Goal: Task Accomplishment & Management: Manage account settings

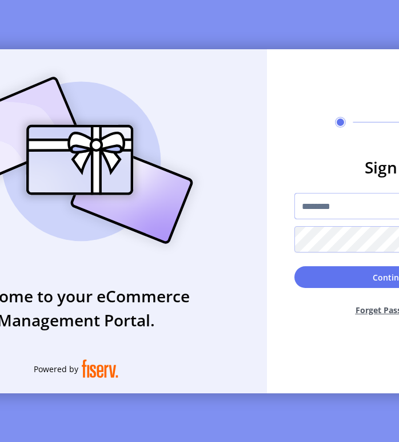
type input "*********"
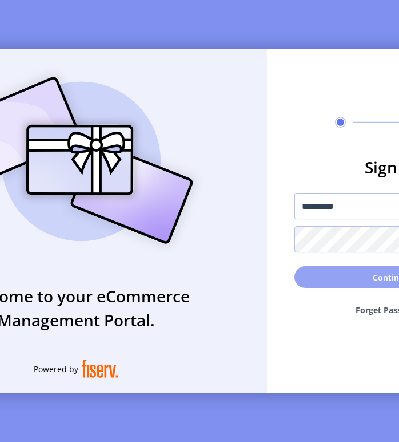
drag, startPoint x: 0, startPoint y: 0, endPoint x: 339, endPoint y: 280, distance: 439.6
click at [339, 280] on button "Continue" at bounding box center [391, 277] width 192 height 22
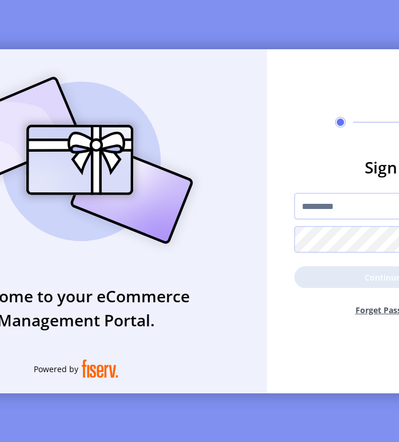
drag, startPoint x: 404, startPoint y: 345, endPoint x: 423, endPoint y: 345, distance: 18.9
click at [399, 345] on html "Welcome to your eCommerce Management Portal. Powered by Sign in ********* Conti…" at bounding box center [199, 221] width 399 height 442
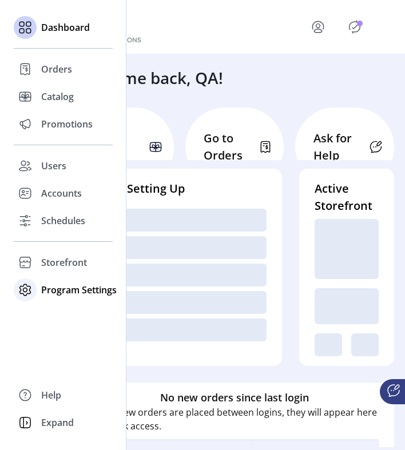
click at [48, 290] on span "Program Settings" at bounding box center [79, 290] width 76 height 14
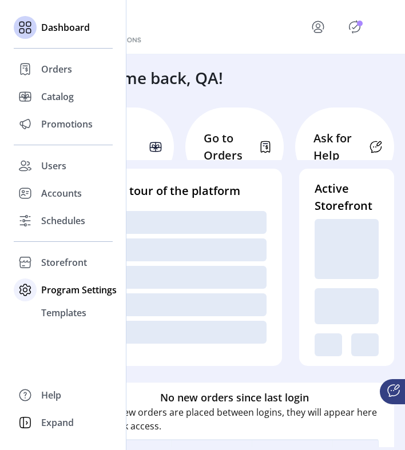
click at [39, 290] on div "Program Settings" at bounding box center [63, 289] width 99 height 27
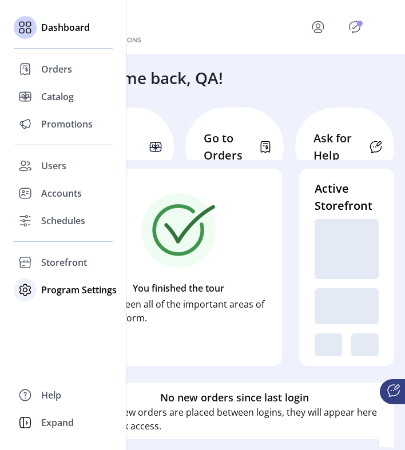
click at [42, 290] on span "Program Settings" at bounding box center [79, 290] width 76 height 14
click at [50, 311] on span "Templates" at bounding box center [63, 313] width 45 height 14
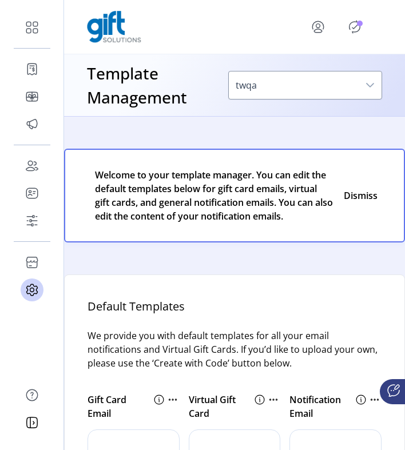
click at [357, 25] on p-badge "Publisher Panel" at bounding box center [360, 24] width 6 height 6
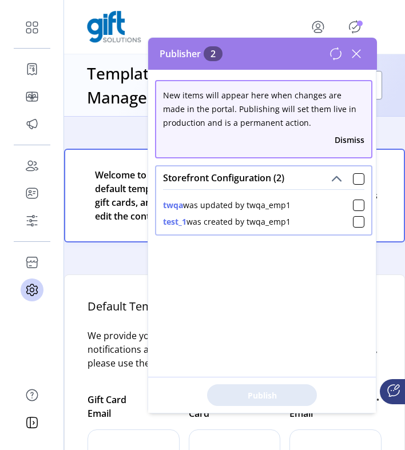
click at [352, 186] on div "Storefront Configuration (2)" at bounding box center [263, 177] width 215 height 23
click at [353, 179] on div at bounding box center [358, 178] width 11 height 11
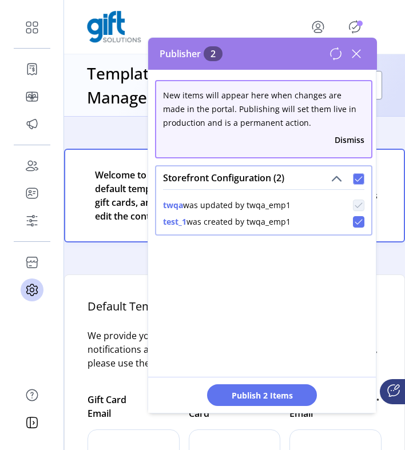
scroll to position [6, 3]
click at [289, 390] on span "Publish 2 Items" at bounding box center [262, 396] width 80 height 12
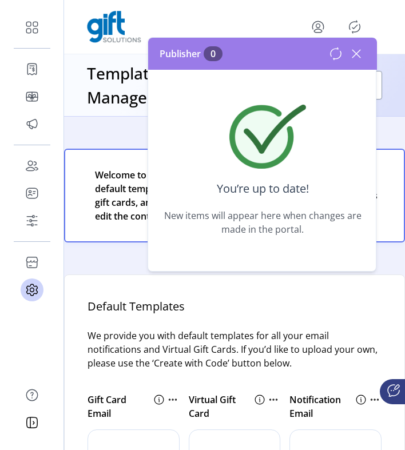
click at [206, 329] on h4 "Default Templates" at bounding box center [235, 313] width 294 height 31
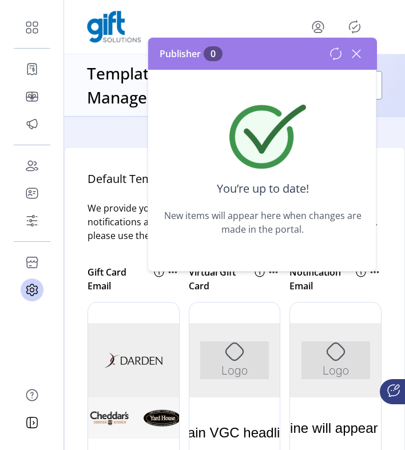
click at [357, 49] on icon at bounding box center [356, 54] width 18 height 18
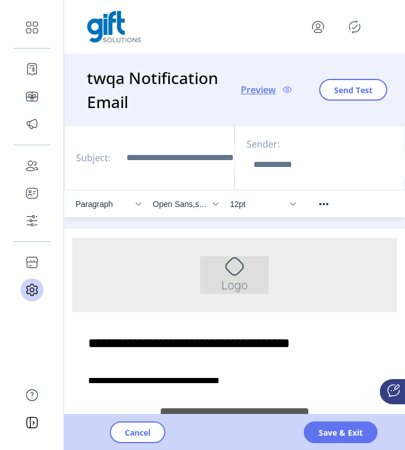
click at [359, 25] on icon "Publisher Panel" at bounding box center [354, 27] width 11 height 13
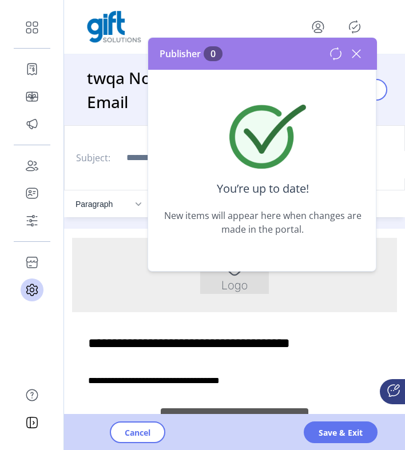
click at [317, 318] on div "**********" at bounding box center [234, 360] width 325 height 96
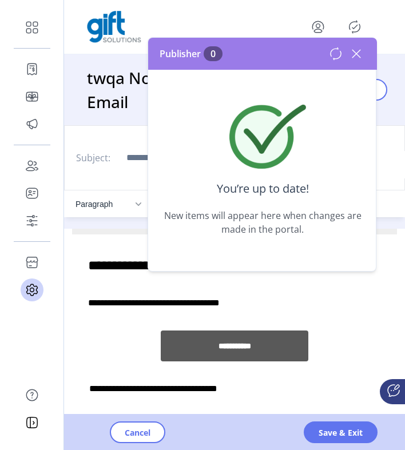
scroll to position [210, 0]
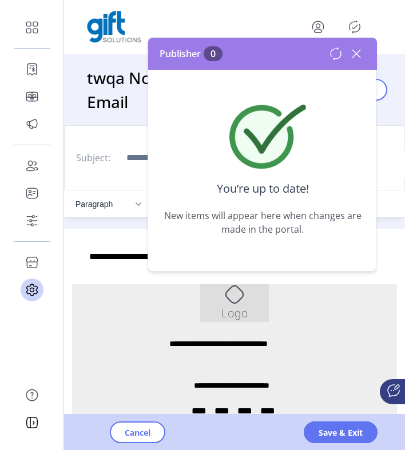
click at [317, 318] on div "Rich Text Area. Press ALT-0 for help." at bounding box center [234, 303] width 325 height 38
click at [355, 51] on icon at bounding box center [356, 54] width 18 height 18
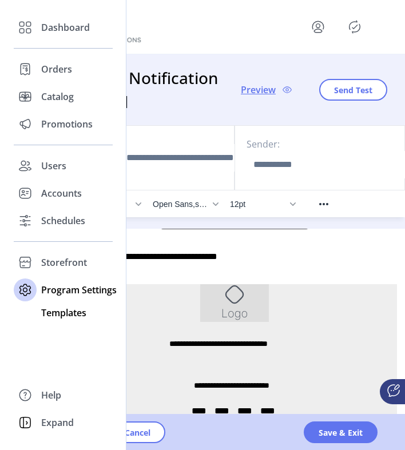
click at [70, 317] on span "Templates" at bounding box center [63, 313] width 45 height 14
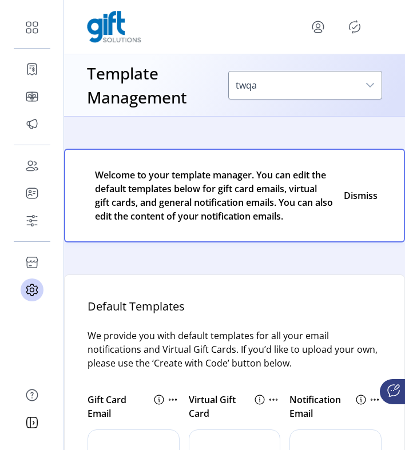
click at [352, 31] on icon "Publisher Panel" at bounding box center [354, 27] width 18 height 18
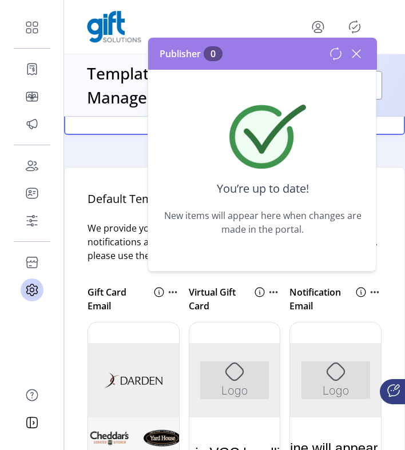
scroll to position [153, 0]
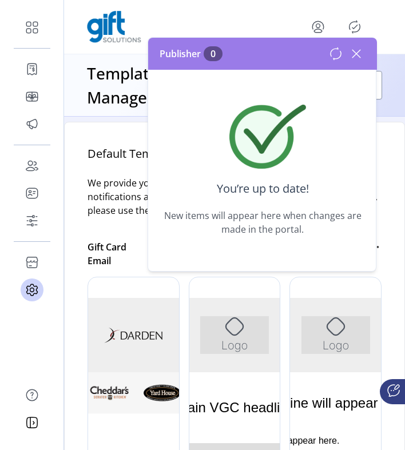
click at [92, 345] on div at bounding box center [134, 448] width 92 height 343
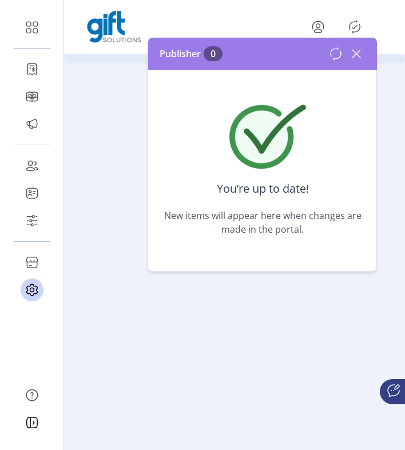
click at [124, 341] on div at bounding box center [234, 225] width 341 height 450
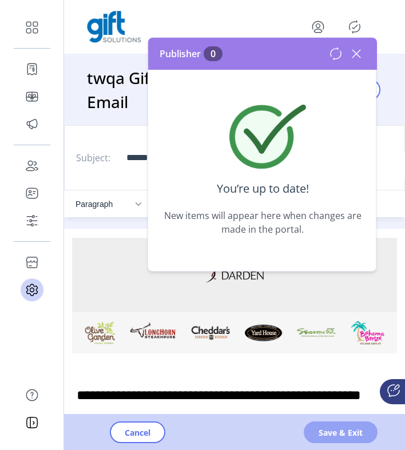
click at [318, 434] on button "Save & Exit" at bounding box center [341, 433] width 74 height 22
click at [358, 52] on icon at bounding box center [356, 54] width 18 height 18
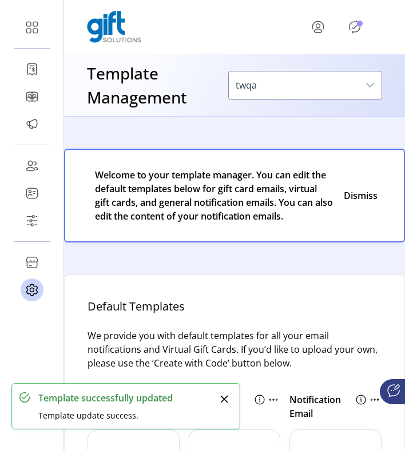
click at [360, 26] on icon "Publisher Panel" at bounding box center [354, 27] width 11 height 13
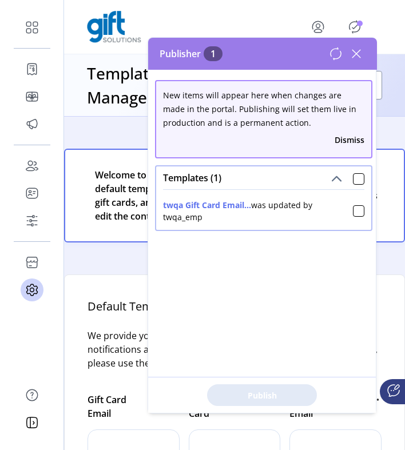
click at [356, 54] on icon at bounding box center [356, 54] width 8 height 8
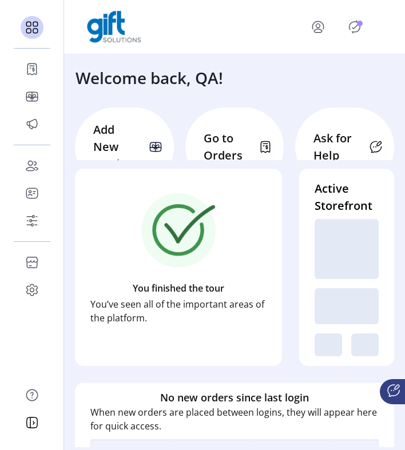
click at [237, 65] on div "Welcome back, QA!" at bounding box center [234, 71] width 341 height 35
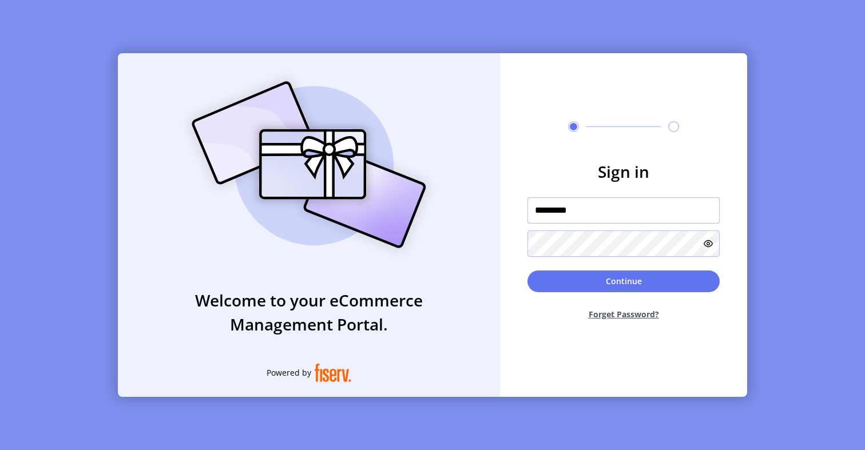
drag, startPoint x: 581, startPoint y: 212, endPoint x: 500, endPoint y: 212, distance: 81.2
click at [500, 212] on form "Sign in ********* Continue Forget Password?" at bounding box center [623, 245] width 247 height 170
type input "**********"
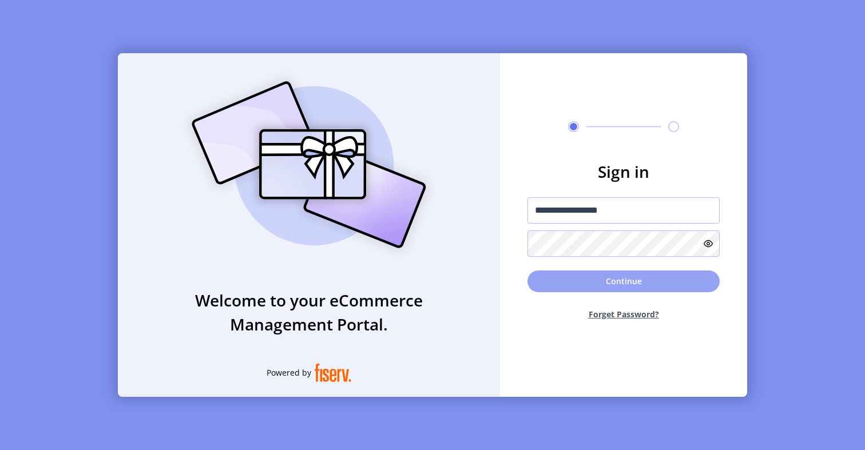
click at [585, 285] on button "Continue" at bounding box center [623, 282] width 192 height 22
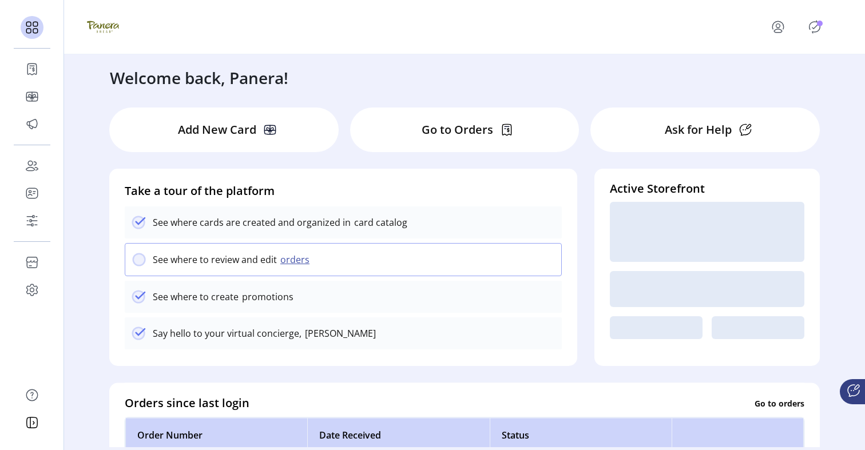
click at [816, 26] on icon "Publisher Panel" at bounding box center [814, 27] width 5 height 4
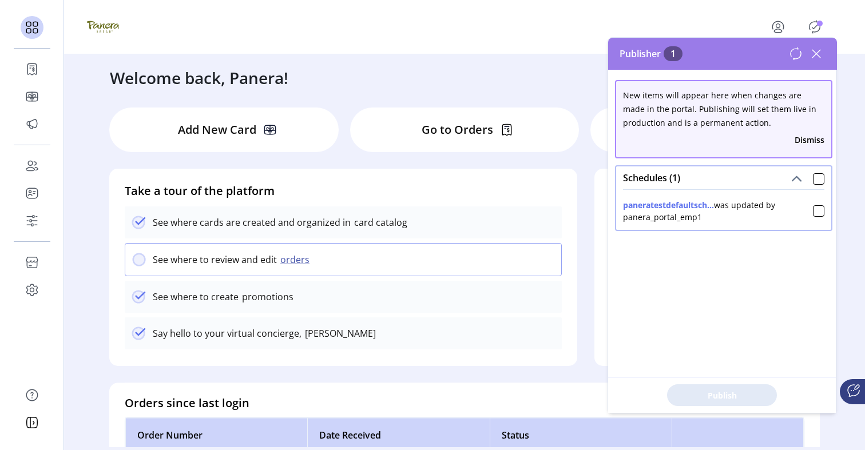
click at [804, 172] on div "Schedules (1)" at bounding box center [723, 177] width 215 height 23
click at [816, 182] on div at bounding box center [818, 178] width 11 height 11
click at [706, 384] on button "Publish 1 Items" at bounding box center [722, 395] width 110 height 22
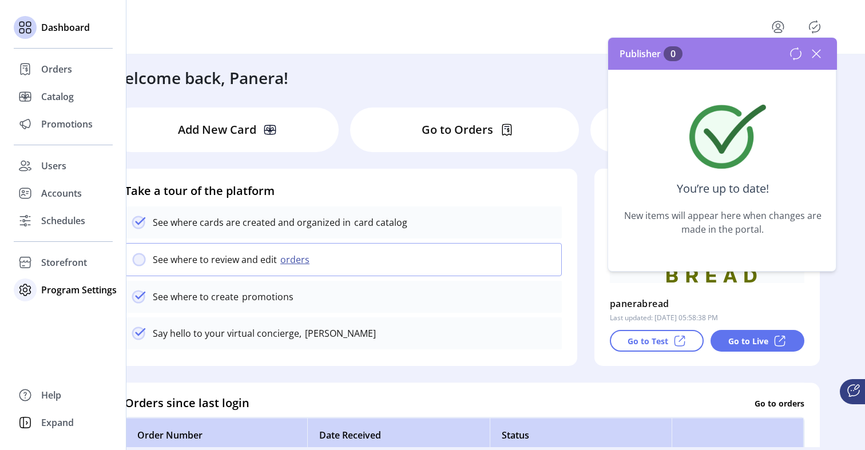
click at [33, 288] on icon at bounding box center [25, 290] width 18 height 18
click at [59, 319] on span "Templates" at bounding box center [63, 313] width 45 height 14
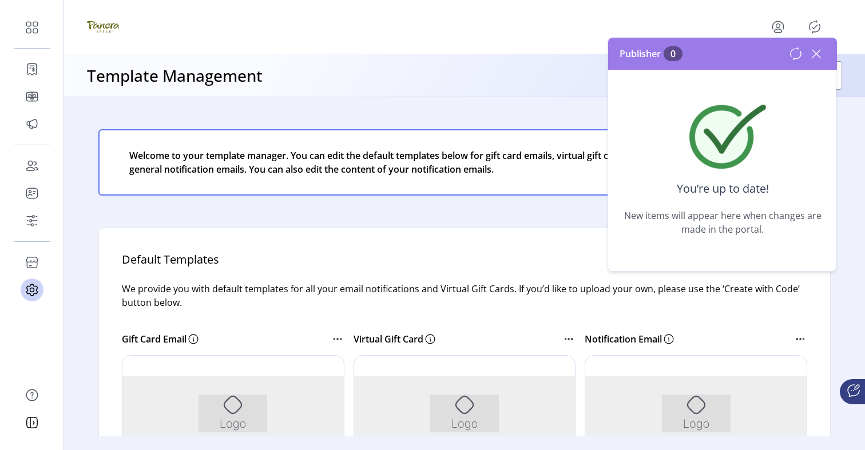
click at [816, 57] on icon at bounding box center [816, 54] width 18 height 18
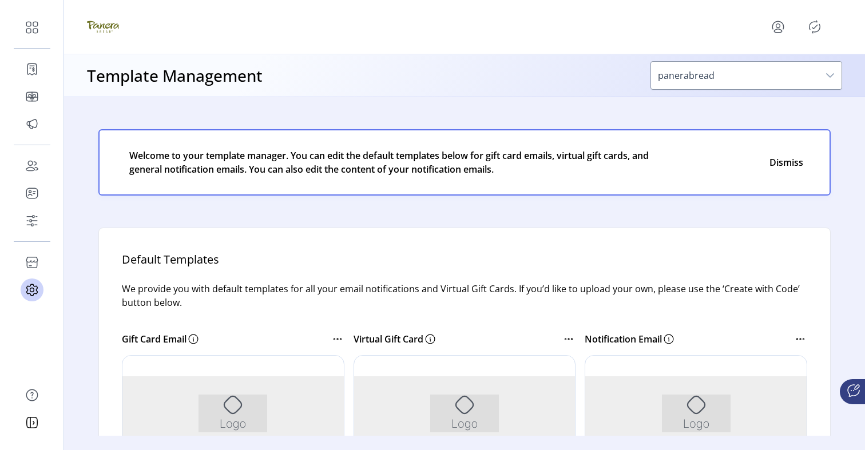
scroll to position [174, 0]
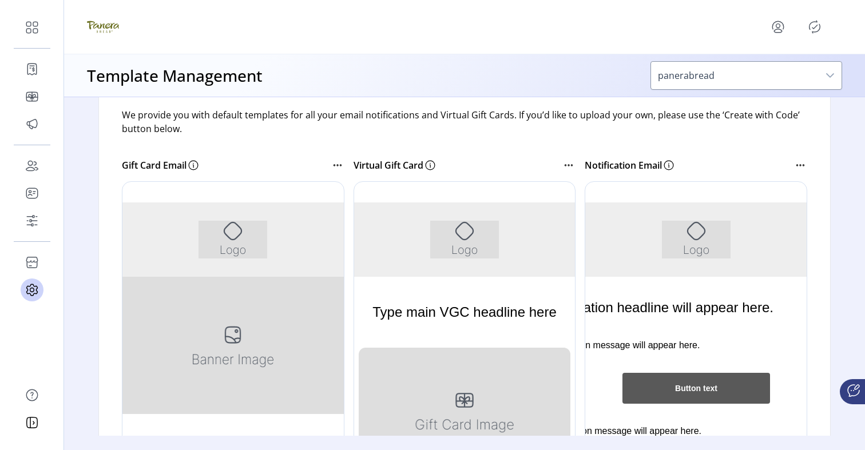
click at [280, 255] on div at bounding box center [233, 352] width 222 height 343
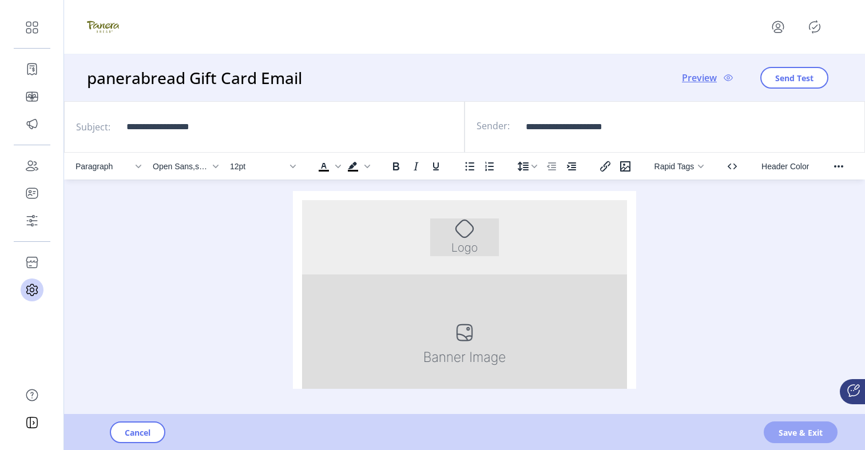
click at [785, 430] on span "Save & Exit" at bounding box center [800, 433] width 44 height 12
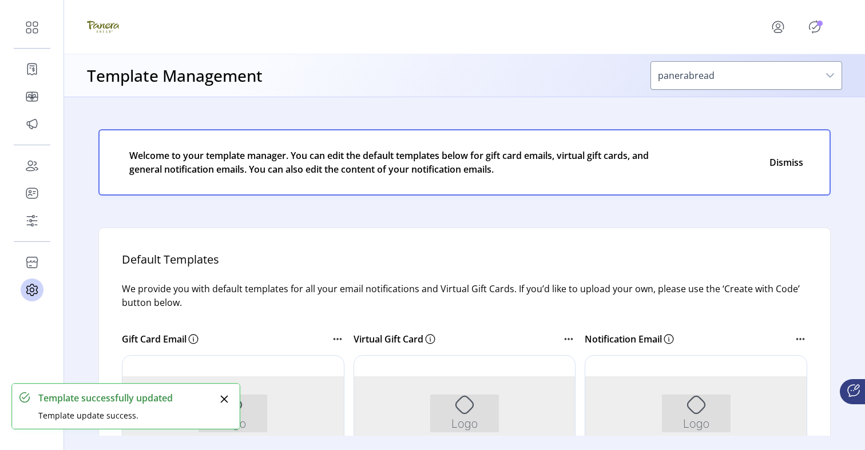
click at [811, 28] on icon "Publisher Panel" at bounding box center [814, 27] width 18 height 18
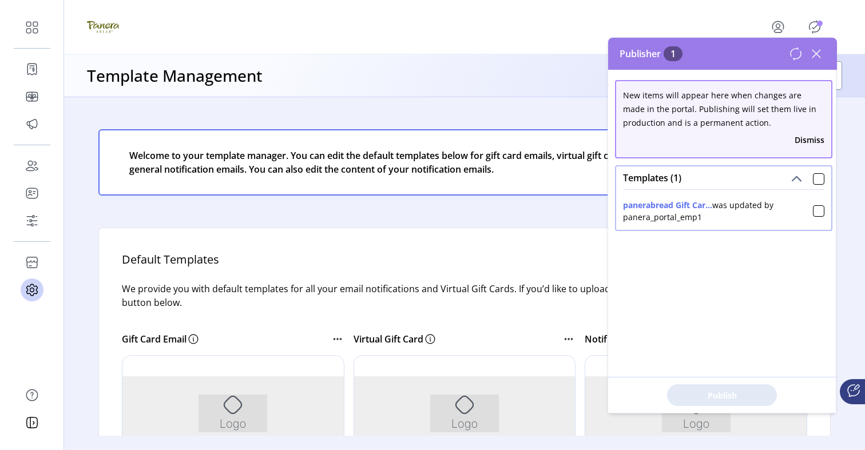
click at [794, 142] on button "Dismiss" at bounding box center [809, 140] width 30 height 12
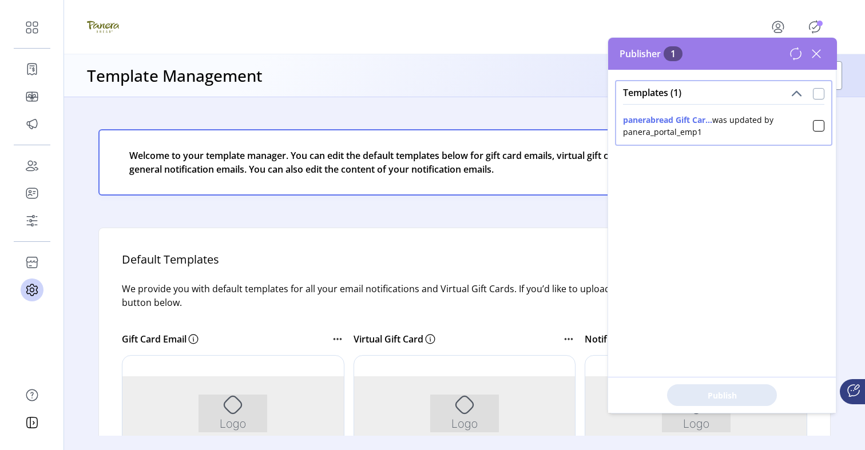
click at [813, 94] on div at bounding box center [818, 93] width 11 height 11
click at [711, 404] on button "Publish 1 Items" at bounding box center [722, 395] width 110 height 22
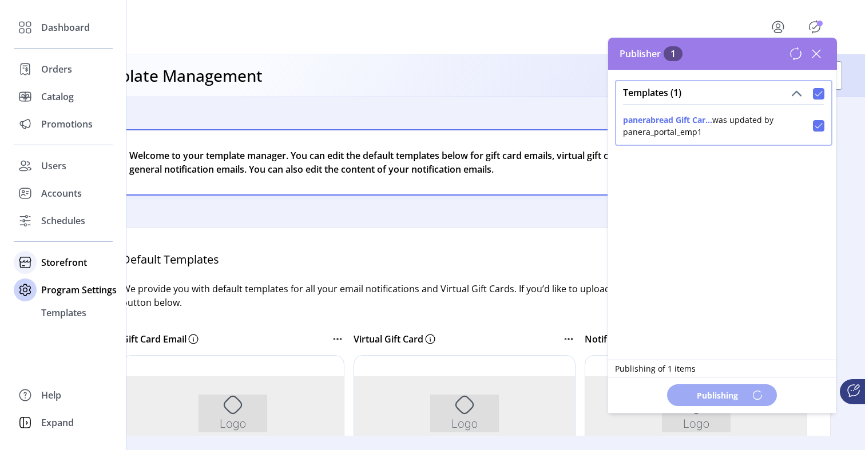
click at [57, 261] on span "Storefront" at bounding box center [64, 263] width 46 height 14
click at [62, 283] on span "Configuration" at bounding box center [71, 286] width 60 height 14
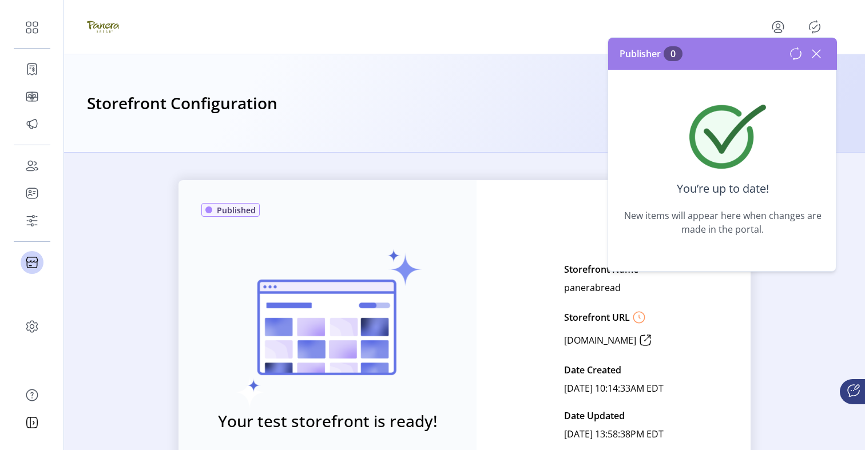
click at [821, 45] on icon at bounding box center [816, 54] width 18 height 18
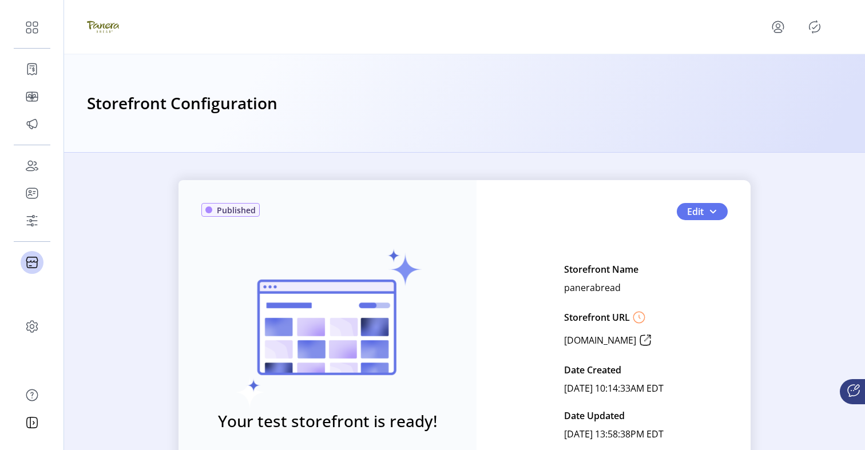
click at [705, 202] on div "Published Your test storefront is ready! View Test Storefront Edit Storefront N…" at bounding box center [464, 351] width 572 height 343
click at [705, 207] on button "Edit" at bounding box center [702, 211] width 51 height 17
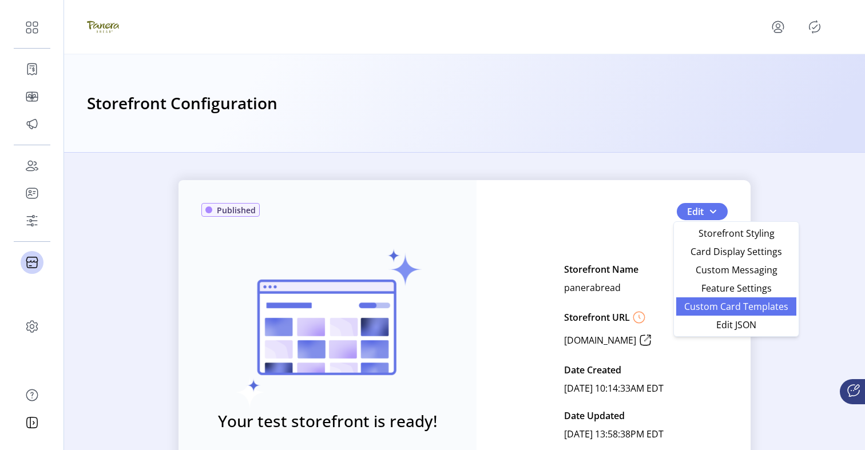
click at [717, 308] on span "Custom Card Templates" at bounding box center [736, 306] width 106 height 9
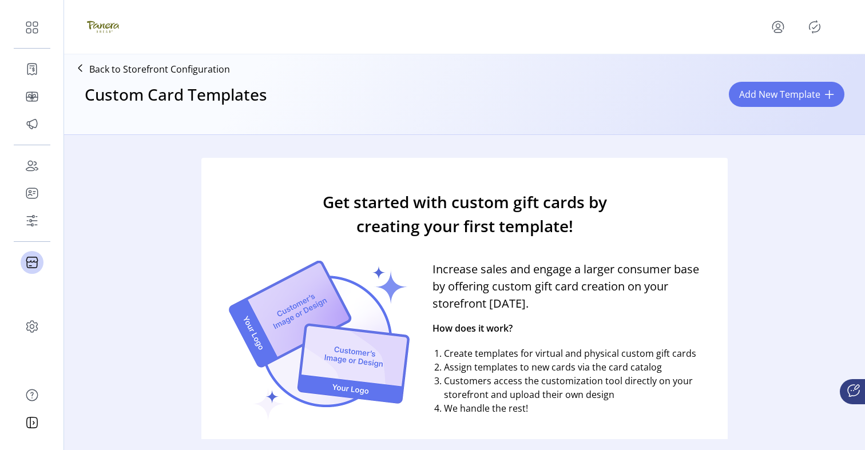
scroll to position [85, 0]
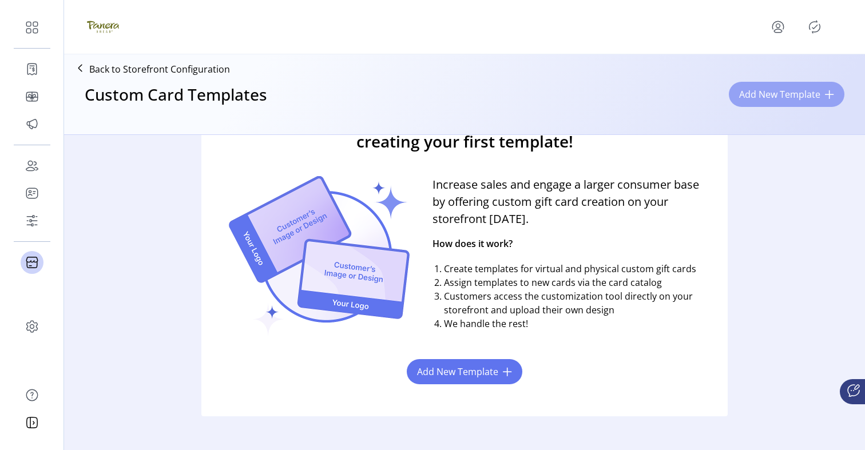
click at [772, 96] on span "Add New Template" at bounding box center [779, 95] width 81 height 14
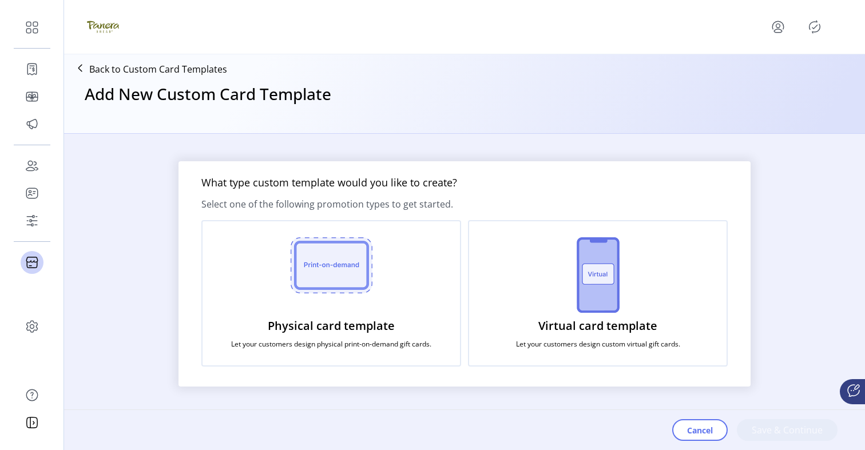
click at [125, 72] on p "Back to Custom Card Templates" at bounding box center [158, 69] width 138 height 14
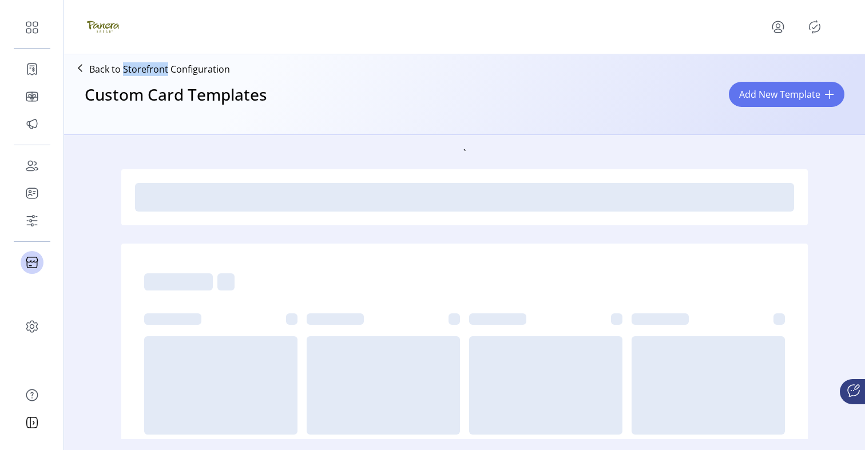
click at [125, 72] on p "Back to Storefront Configuration" at bounding box center [159, 69] width 141 height 14
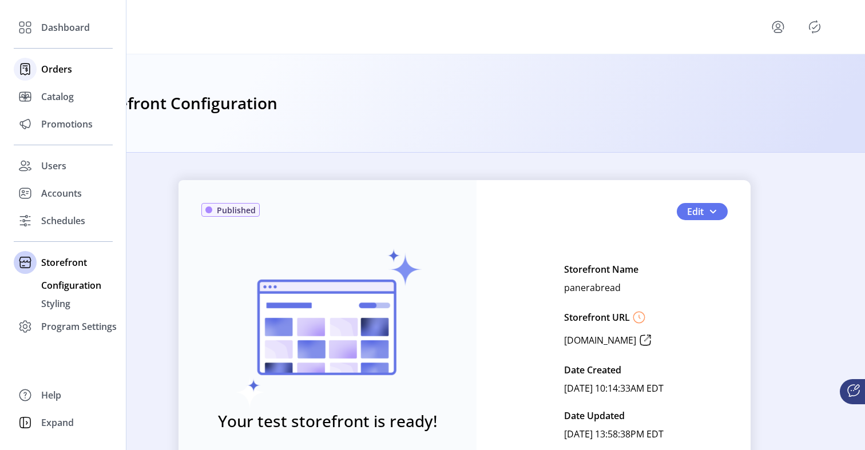
click at [59, 70] on span "Orders" at bounding box center [56, 69] width 31 height 14
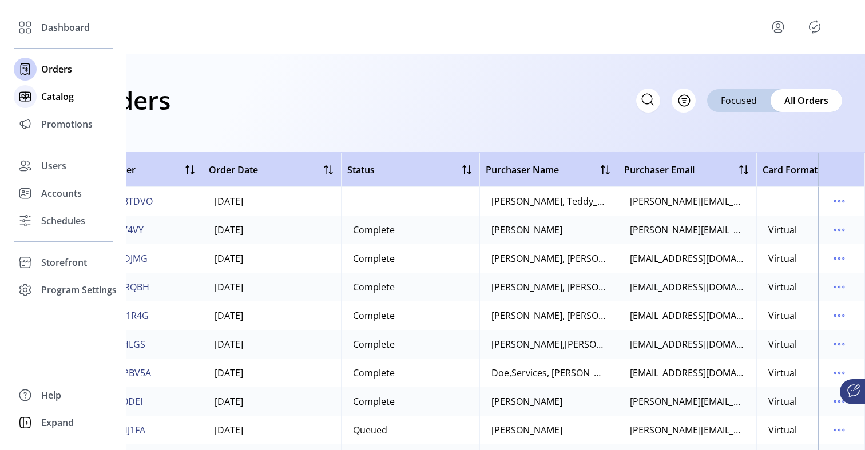
click at [55, 91] on span "Catalog" at bounding box center [57, 97] width 33 height 14
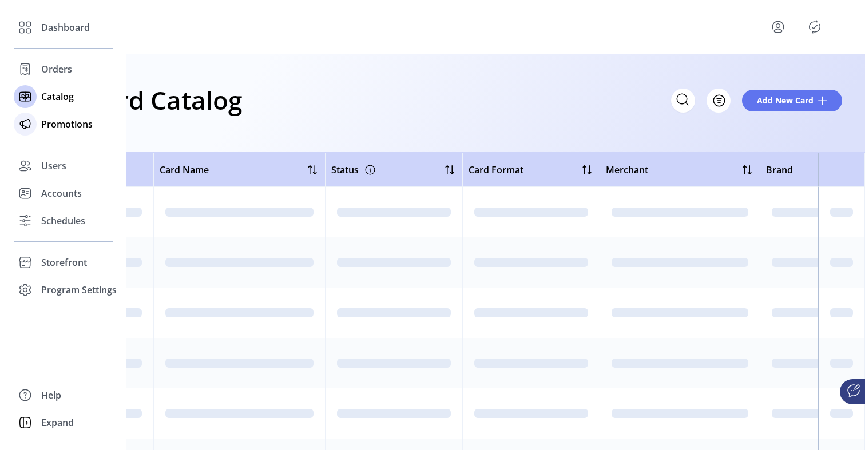
click at [54, 130] on span "Promotions" at bounding box center [66, 124] width 51 height 14
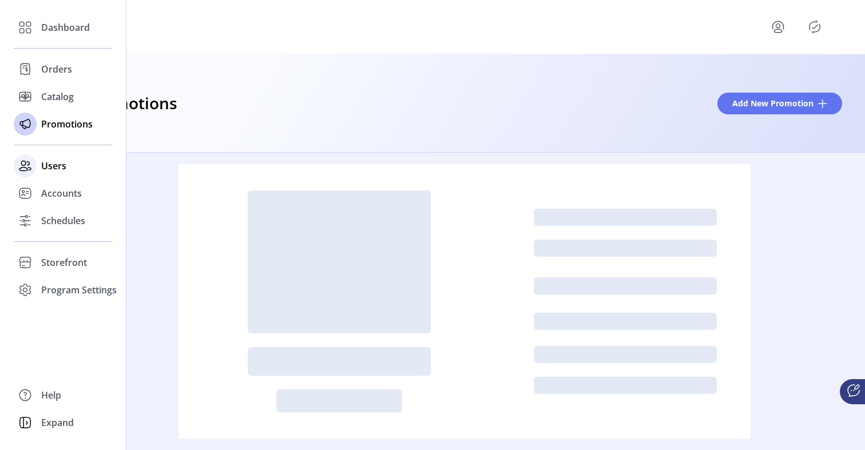
click at [53, 166] on span "Users" at bounding box center [53, 166] width 25 height 14
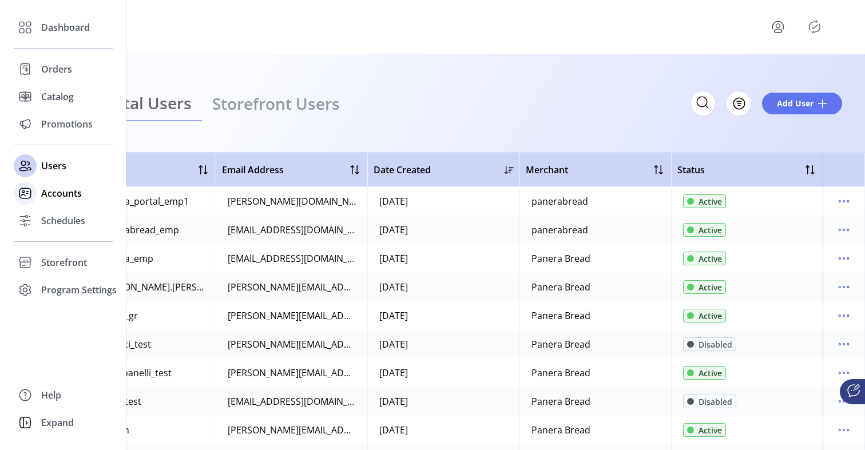
click at [56, 189] on span "Accounts" at bounding box center [61, 193] width 41 height 14
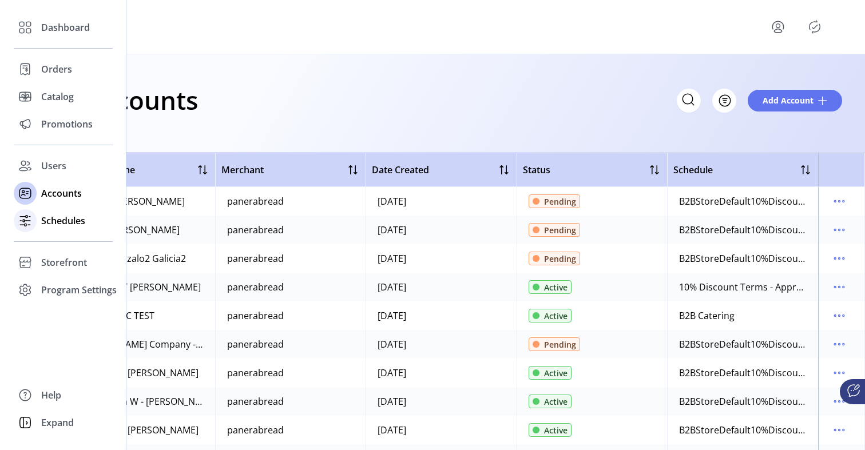
click at [63, 217] on span "Schedules" at bounding box center [63, 221] width 44 height 14
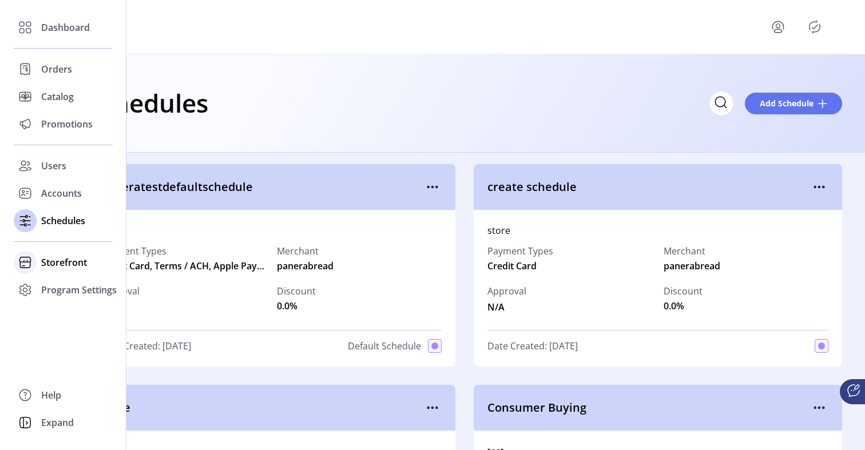
click at [68, 251] on div "Storefront" at bounding box center [63, 262] width 99 height 27
click at [72, 289] on span "Configuration" at bounding box center [71, 286] width 60 height 14
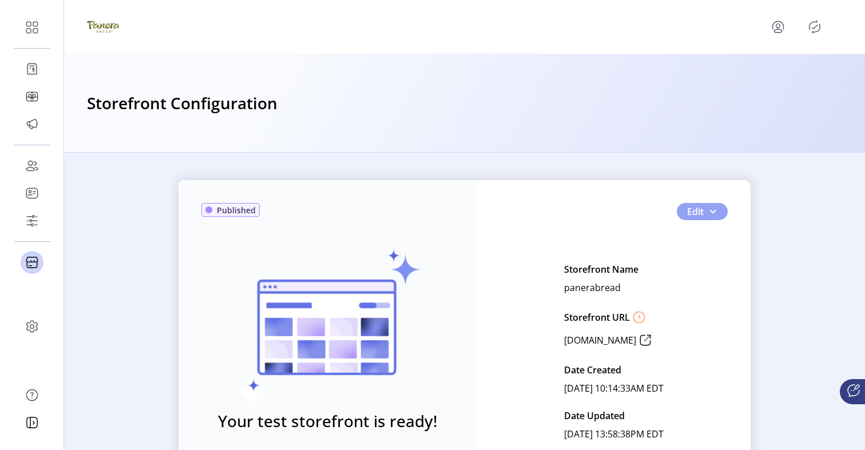
click at [708, 209] on span "button" at bounding box center [712, 211] width 9 height 9
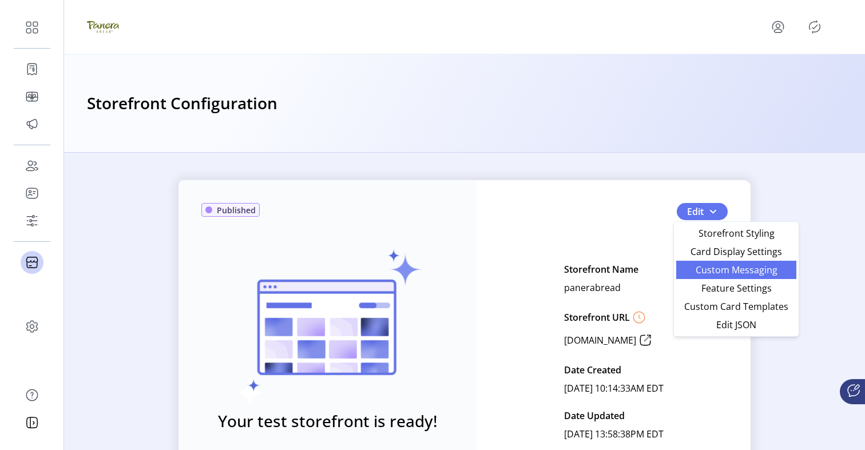
click at [736, 273] on span "Custom Messaging" at bounding box center [736, 269] width 106 height 9
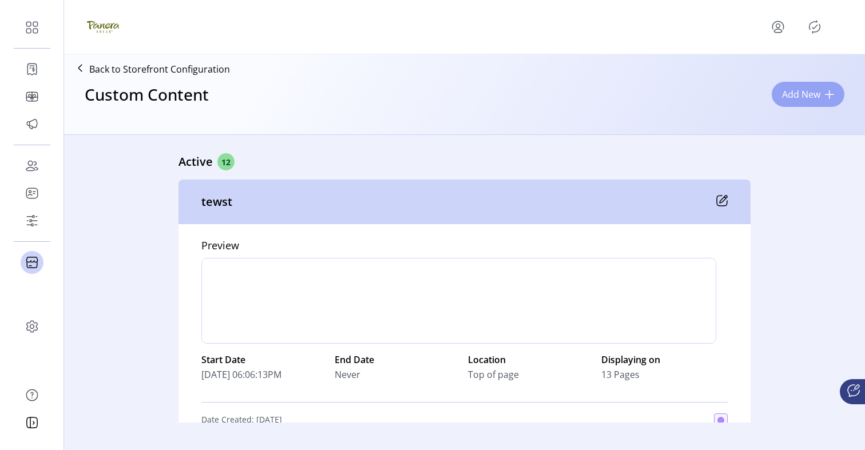
click at [793, 100] on span "Add New" at bounding box center [801, 95] width 38 height 14
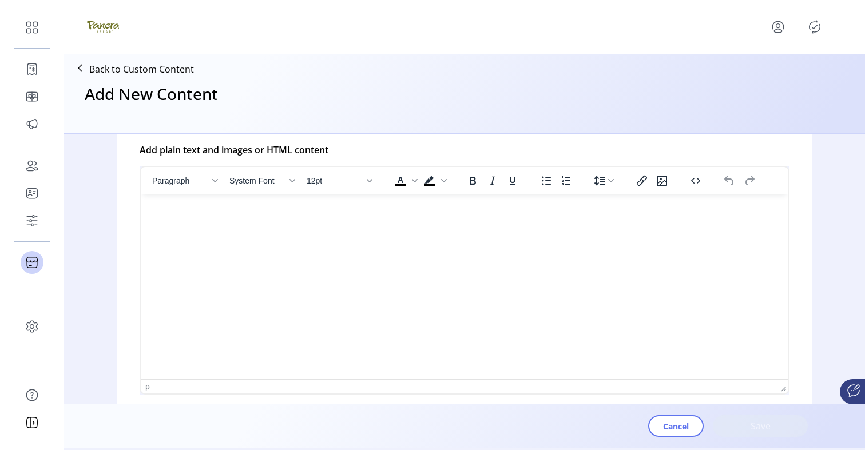
scroll to position [633, 0]
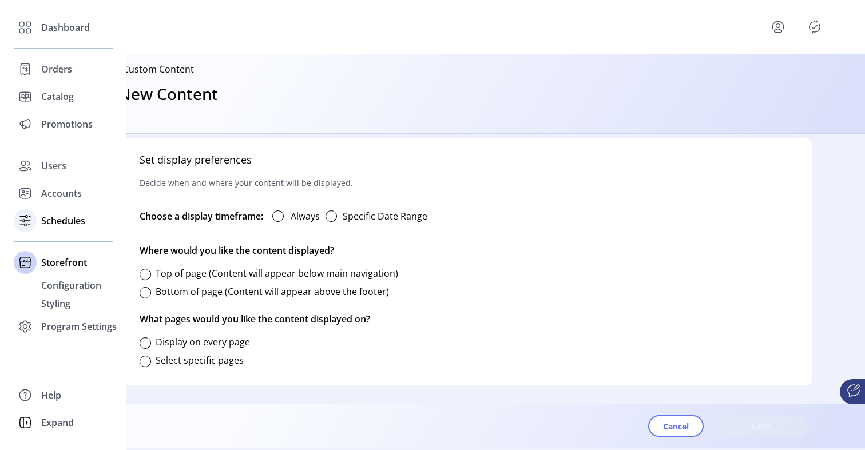
click at [48, 227] on span "Schedules" at bounding box center [63, 221] width 44 height 14
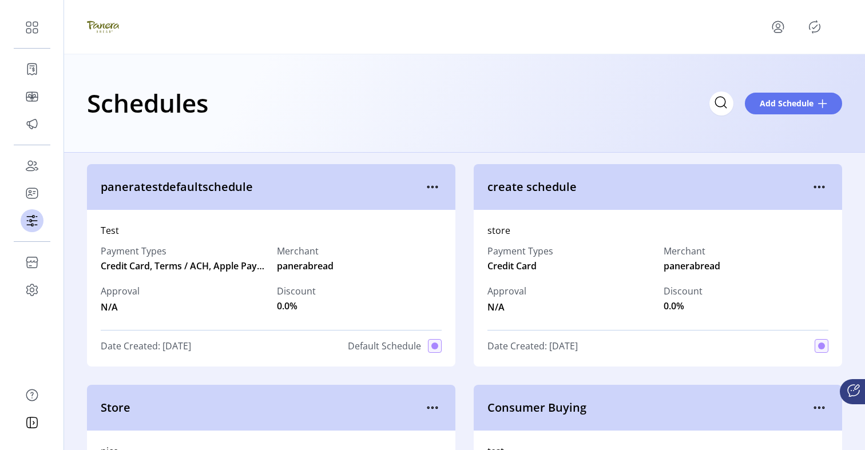
click at [557, 235] on div "store" at bounding box center [657, 231] width 341 height 14
click at [802, 185] on span "create schedule" at bounding box center [648, 186] width 323 height 17
click at [814, 186] on icon "menu" at bounding box center [815, 187] width 2 height 2
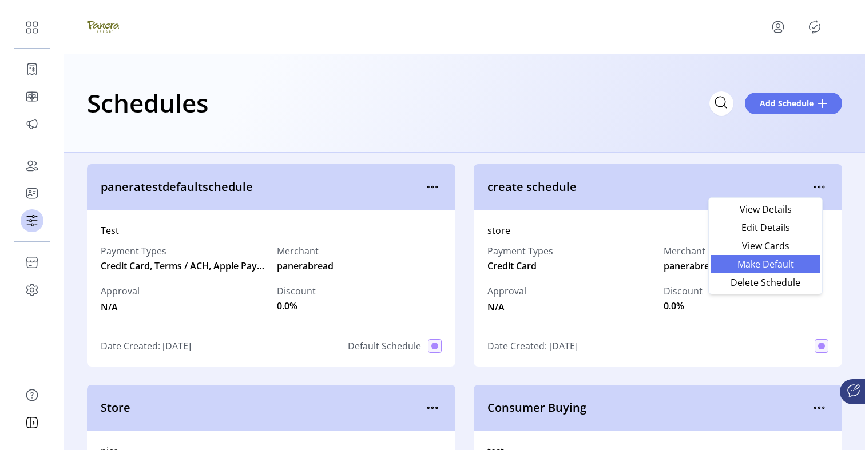
click at [780, 270] on link "Make Default" at bounding box center [765, 264] width 109 height 18
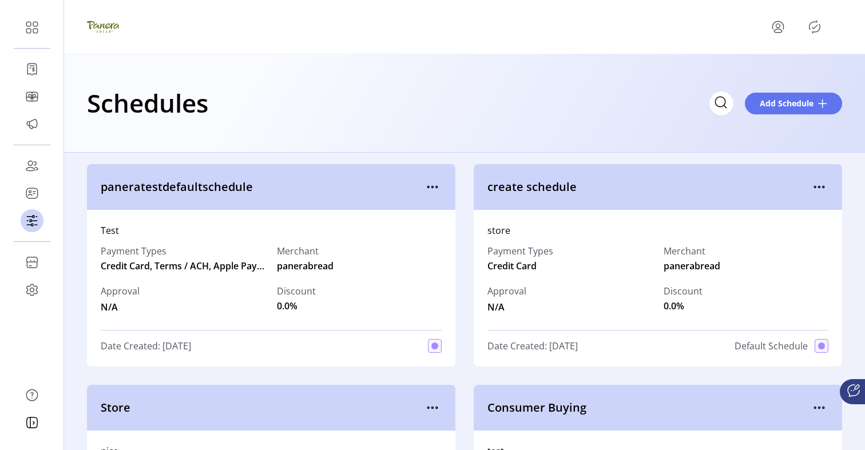
click at [814, 37] on div at bounding box center [798, 26] width 87 height 27
click at [814, 30] on icon "Publisher Panel" at bounding box center [814, 27] width 18 height 18
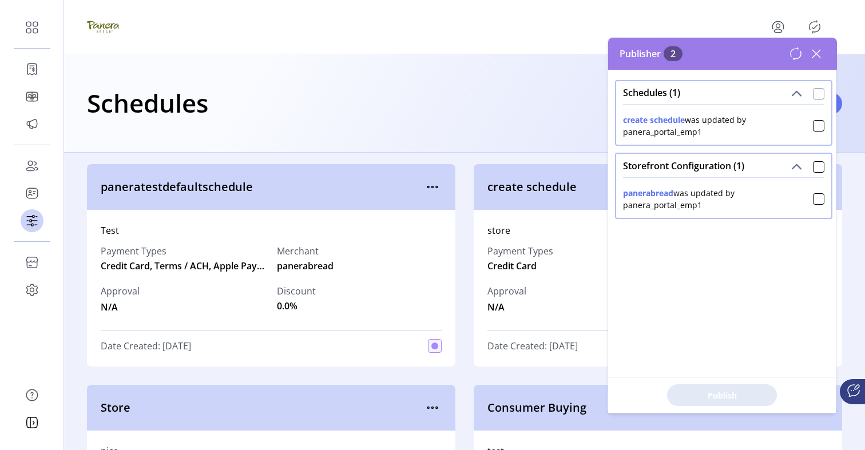
click at [817, 97] on div at bounding box center [818, 93] width 11 height 11
click at [813, 165] on div at bounding box center [818, 166] width 11 height 11
click at [749, 396] on span "Publish 2 Items" at bounding box center [722, 396] width 80 height 12
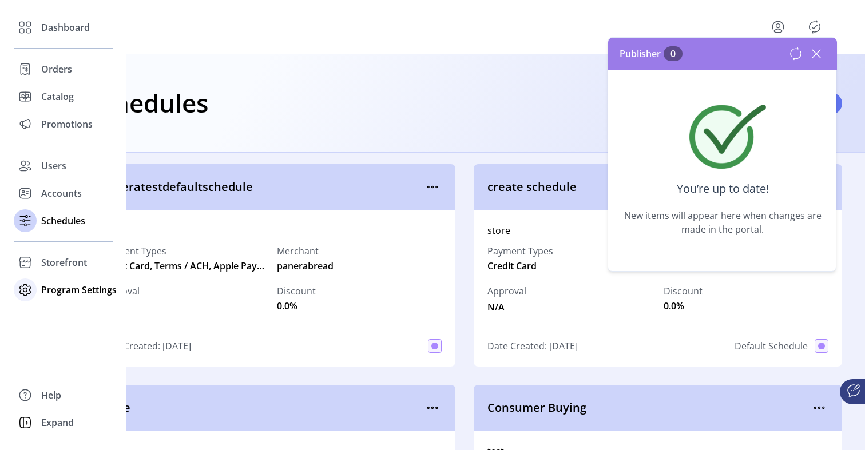
click at [69, 287] on span "Program Settings" at bounding box center [79, 290] width 76 height 14
click at [67, 321] on div "Templates" at bounding box center [63, 313] width 99 height 18
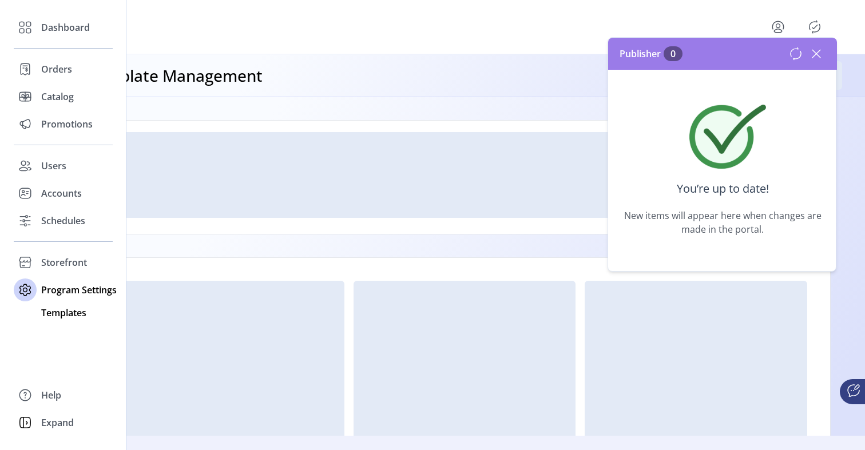
click at [67, 317] on span "Templates" at bounding box center [63, 313] width 45 height 14
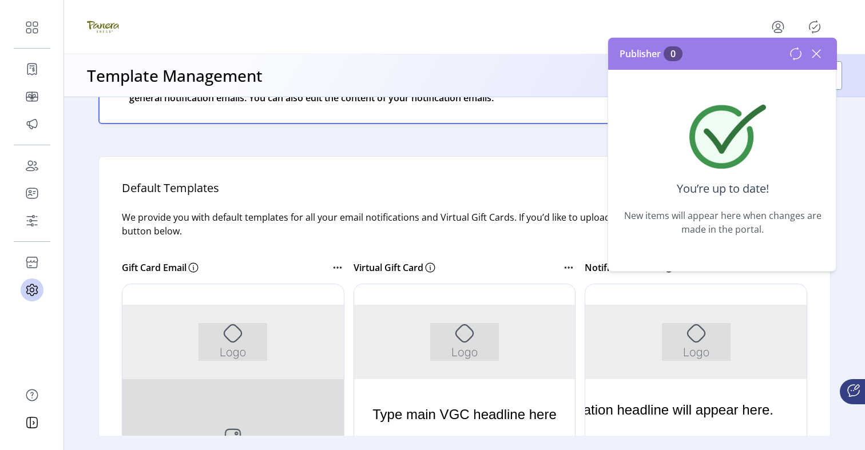
scroll to position [34, 0]
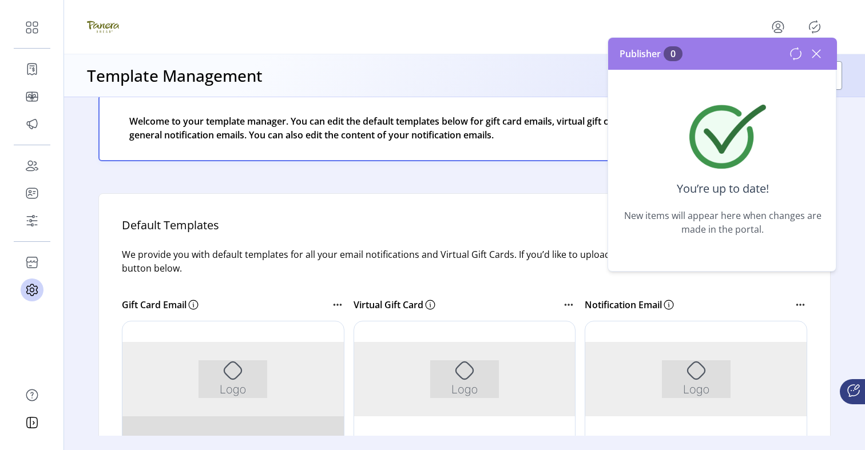
click at [569, 308] on icon at bounding box center [569, 305] width 14 height 14
click at [579, 320] on span "Edit Template" at bounding box center [616, 324] width 95 height 9
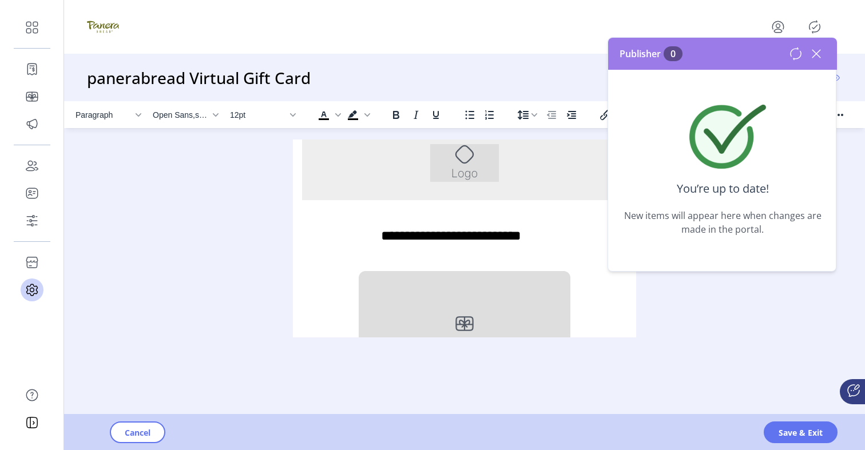
scroll to position [29, 0]
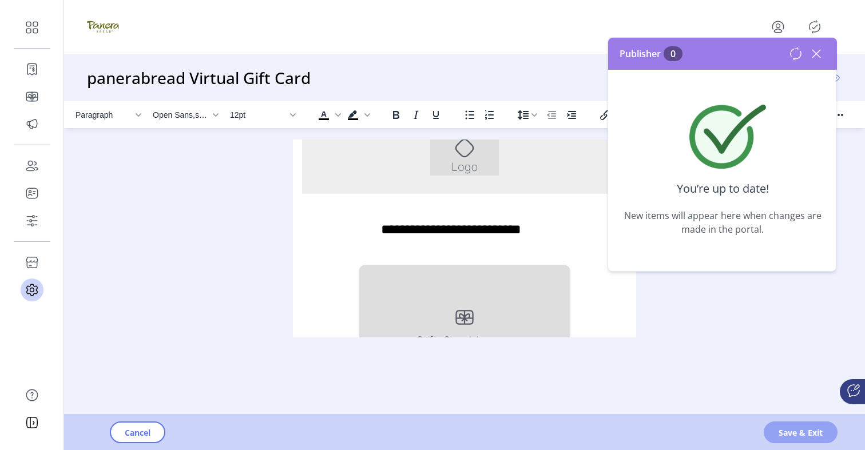
click at [812, 427] on span "Save & Exit" at bounding box center [800, 433] width 44 height 12
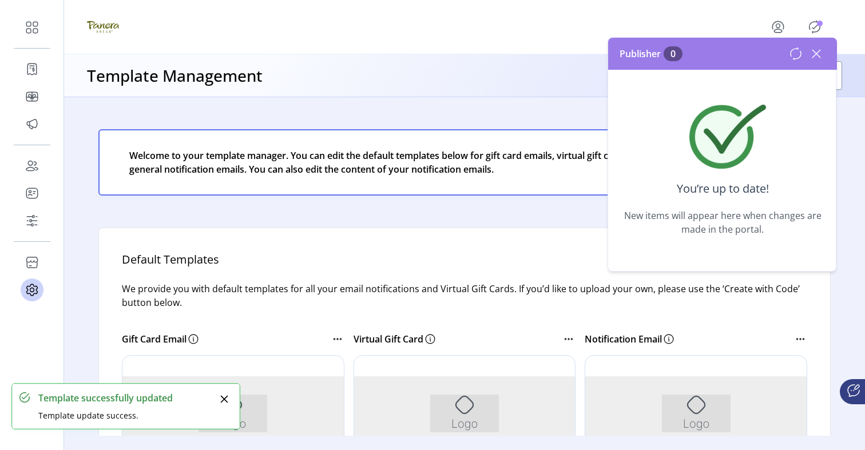
click at [817, 33] on icon "Publisher Panel" at bounding box center [814, 27] width 18 height 18
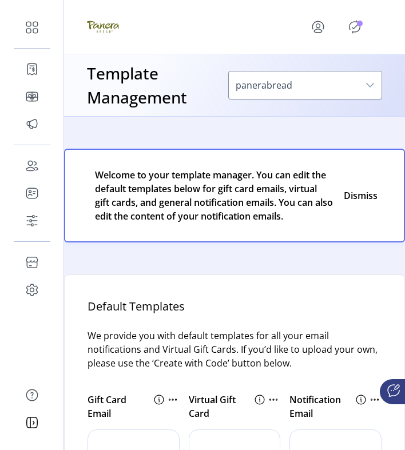
click at [356, 21] on icon "Publisher Panel" at bounding box center [354, 27] width 11 height 13
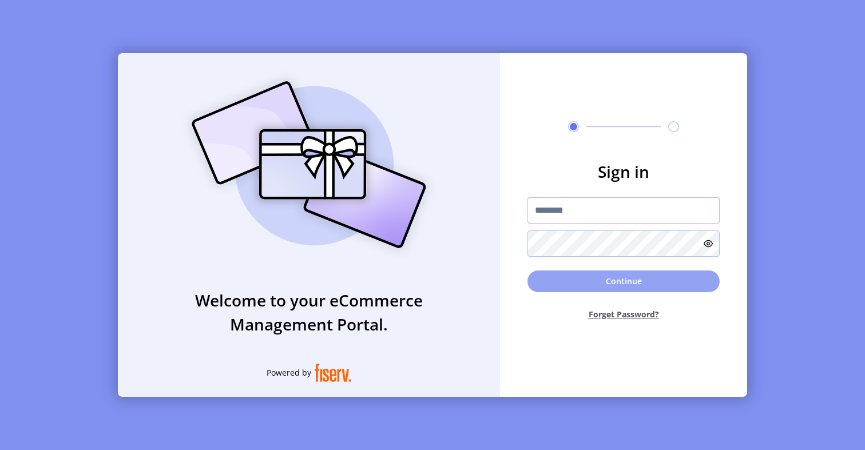
type input "**********"
click at [641, 275] on button "Continue" at bounding box center [623, 282] width 192 height 22
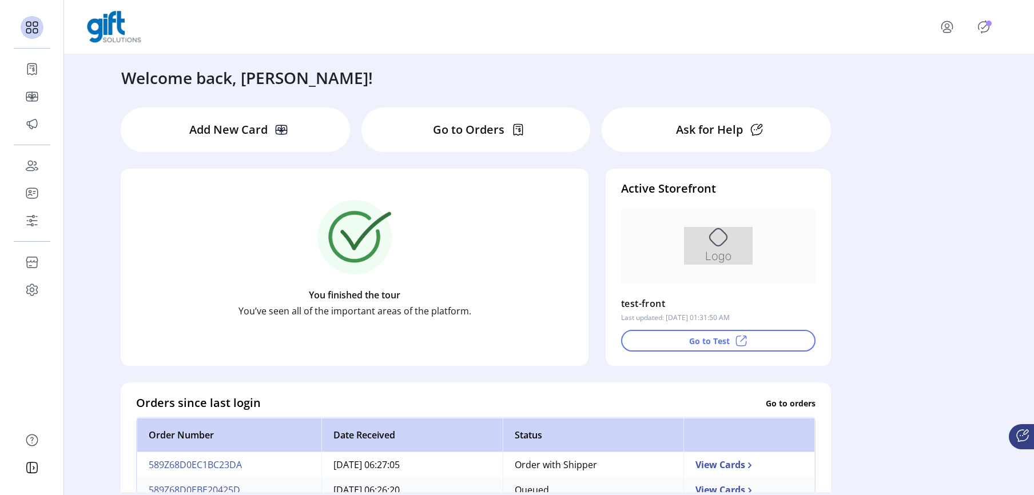
click at [864, 25] on p-badge "Publisher Panel" at bounding box center [989, 24] width 6 height 6
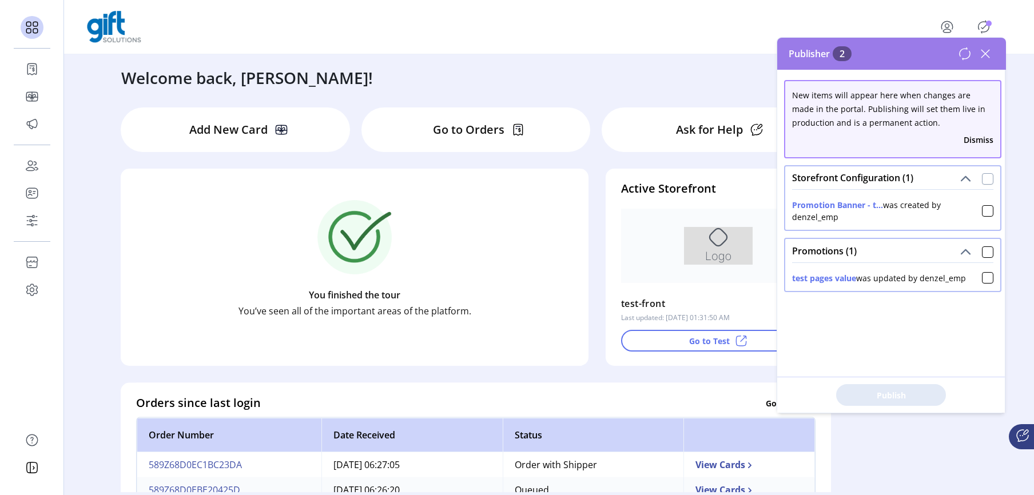
click at [864, 181] on div at bounding box center [987, 178] width 11 height 11
click at [864, 260] on div "Promotions (1)" at bounding box center [892, 250] width 215 height 23
click at [864, 253] on div at bounding box center [987, 252] width 11 height 11
click at [864, 390] on span "Publish 2 Items" at bounding box center [891, 396] width 80 height 12
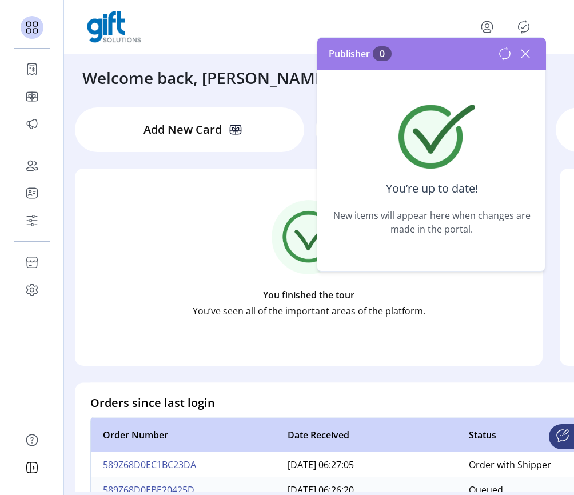
click at [526, 55] on icon at bounding box center [525, 54] width 18 height 18
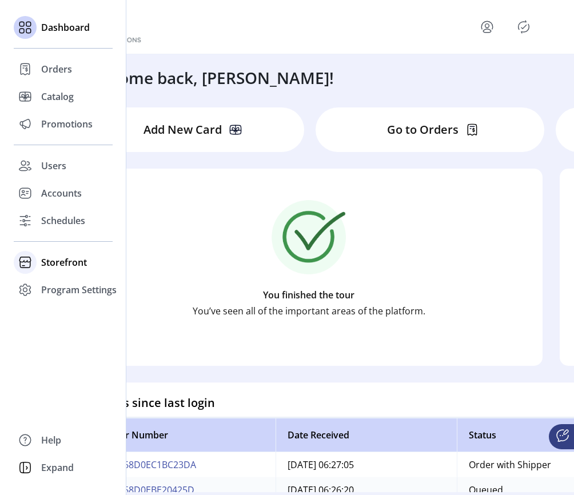
click at [63, 264] on span "Storefront" at bounding box center [64, 263] width 46 height 14
click at [62, 327] on span "Program Settings" at bounding box center [79, 327] width 76 height 14
click at [65, 317] on span "Templates" at bounding box center [63, 313] width 45 height 14
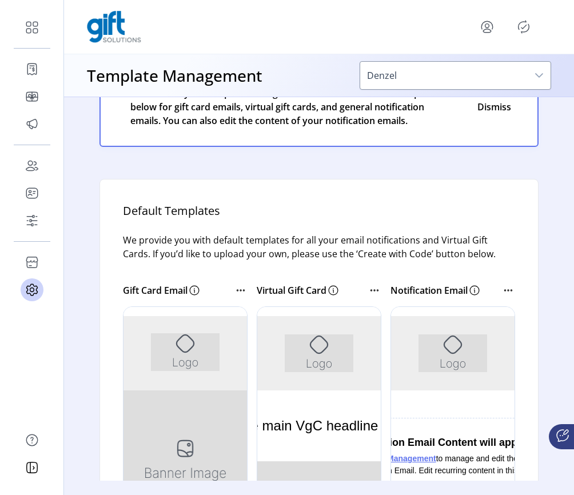
scroll to position [63, 0]
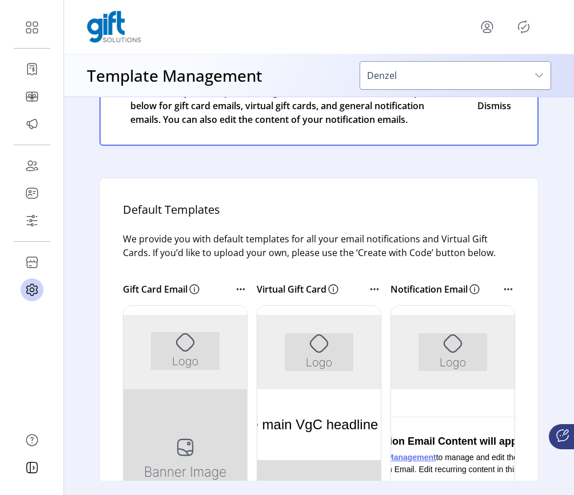
click at [211, 347] on div at bounding box center [185, 476] width 125 height 343
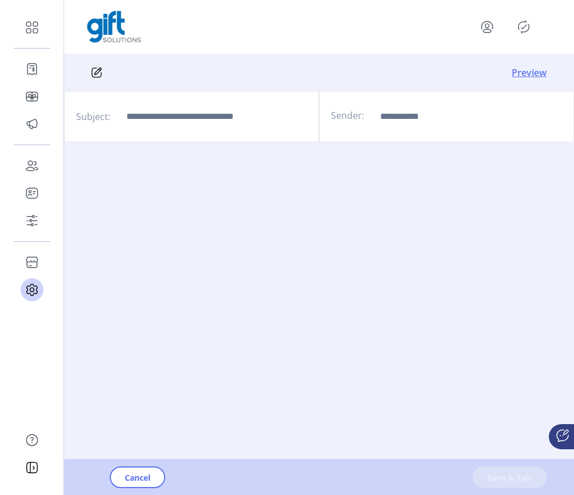
type input "**********"
type input "*********"
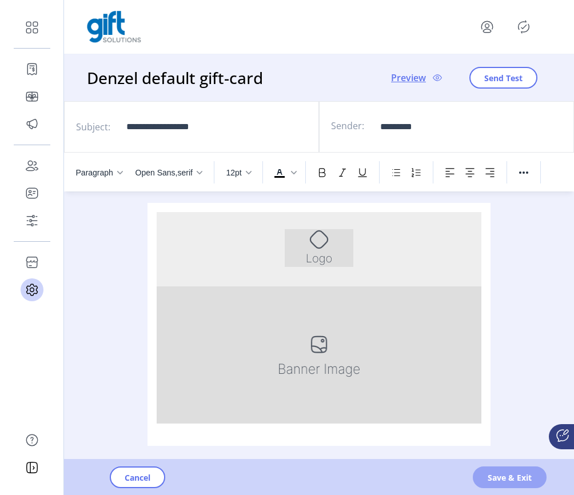
click at [504, 450] on span "Save & Exit" at bounding box center [510, 478] width 44 height 12
click at [525, 23] on icon "Publisher Panel" at bounding box center [524, 27] width 18 height 18
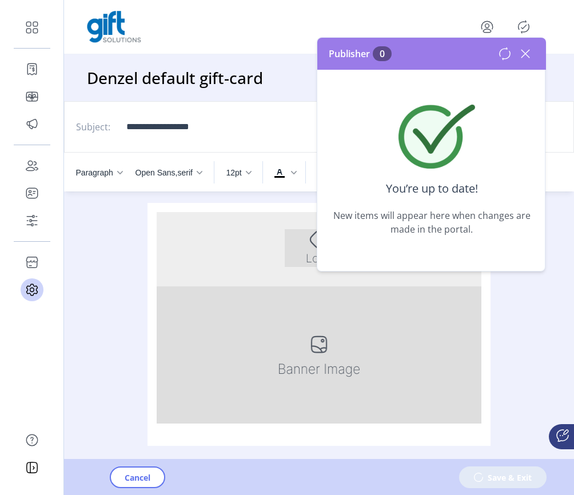
click at [528, 53] on icon at bounding box center [525, 54] width 18 height 18
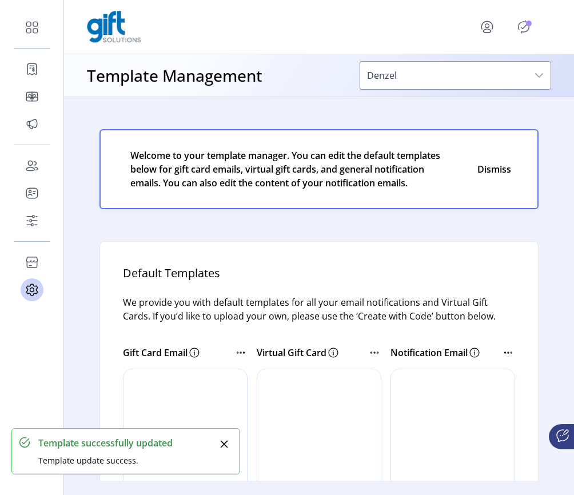
click at [523, 26] on icon "Publisher Panel" at bounding box center [524, 27] width 18 height 18
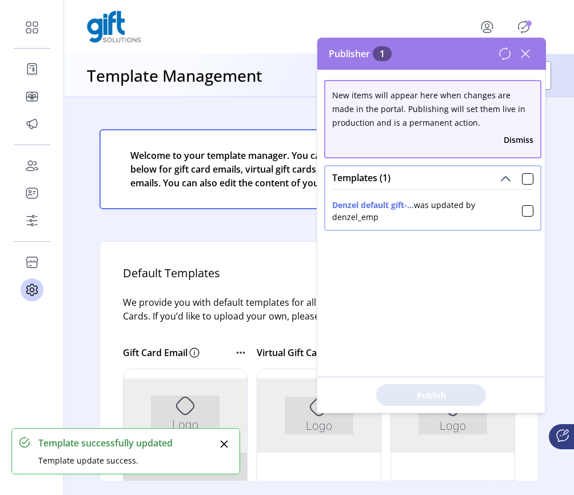
click at [531, 50] on icon at bounding box center [525, 54] width 18 height 18
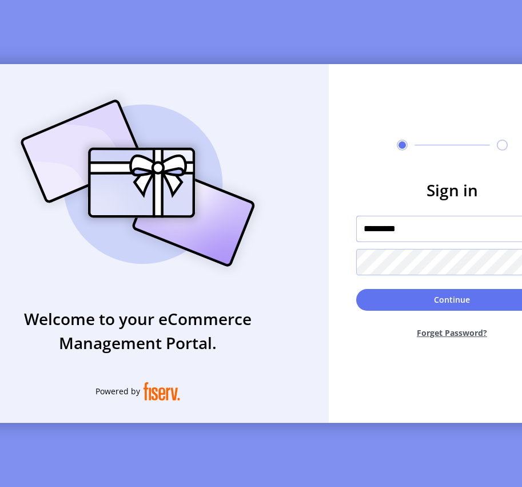
click at [406, 228] on input "*********" at bounding box center [452, 229] width 192 height 26
paste input "**"
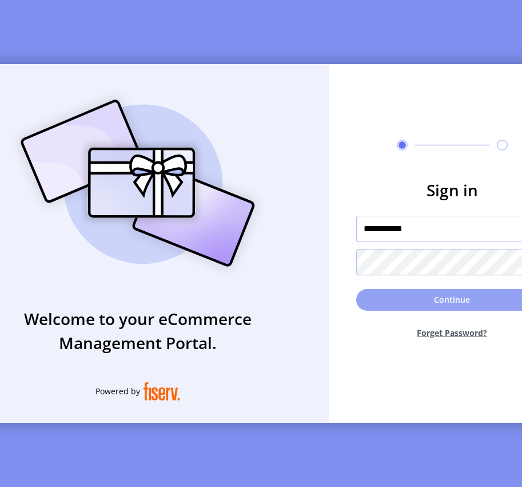
type input "**********"
click at [427, 304] on button "Continue" at bounding box center [452, 300] width 192 height 22
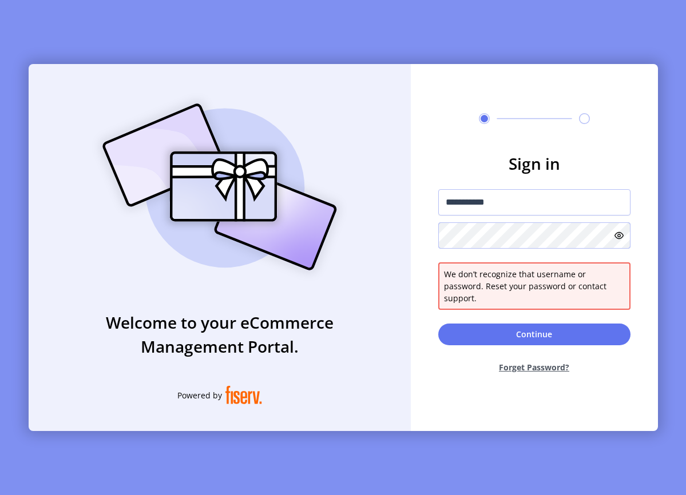
click at [430, 244] on form "**********" at bounding box center [534, 267] width 247 height 231
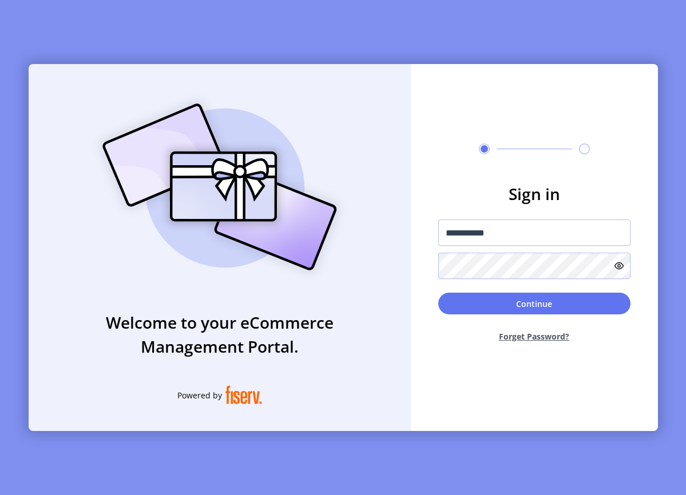
click at [522, 269] on icon at bounding box center [618, 265] width 9 height 9
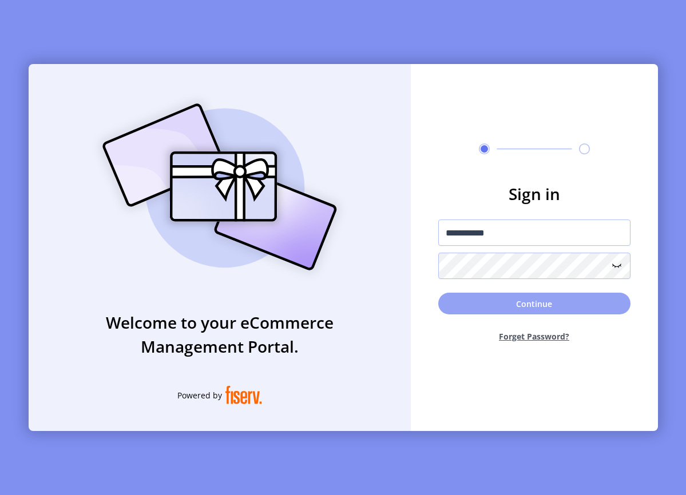
click at [447, 299] on button "Continue" at bounding box center [534, 304] width 192 height 22
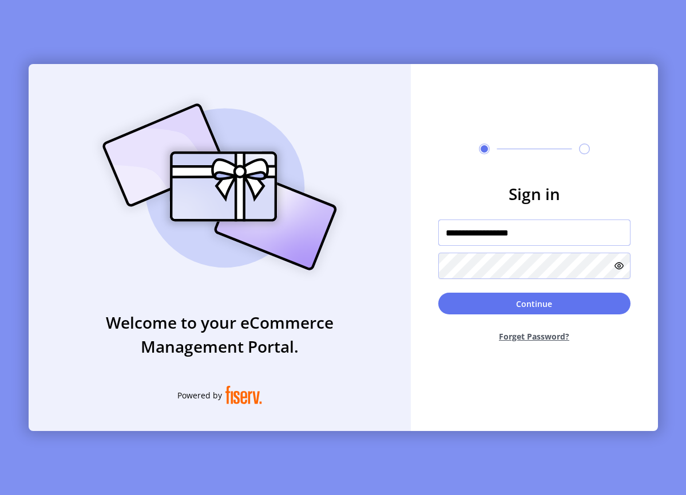
click at [557, 237] on input "**********" at bounding box center [534, 233] width 192 height 26
click at [616, 262] on icon at bounding box center [618, 265] width 9 height 9
drag, startPoint x: 474, startPoint y: 231, endPoint x: 395, endPoint y: 231, distance: 78.4
click at [395, 231] on div "**********" at bounding box center [343, 247] width 629 height 367
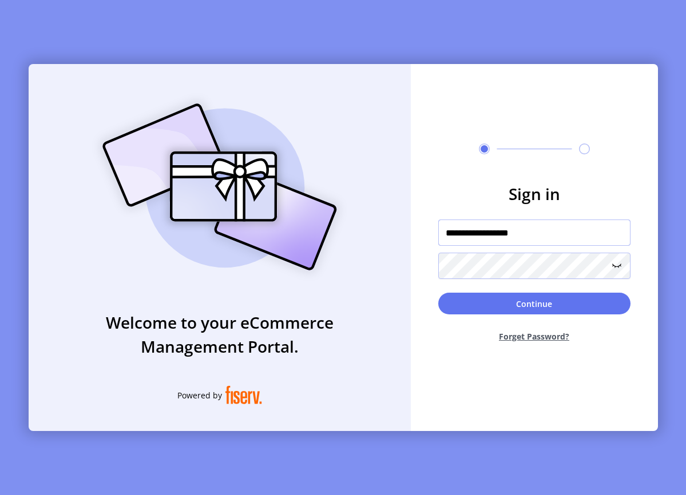
paste input "text"
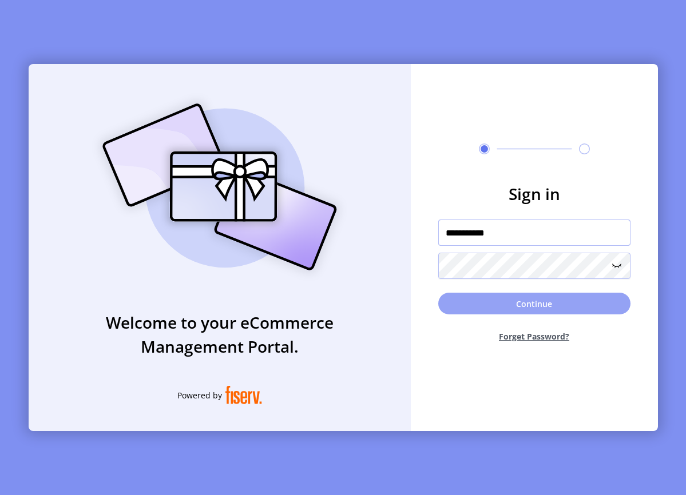
type input "**********"
click at [512, 297] on button "Continue" at bounding box center [534, 304] width 192 height 22
type input "**********"
click at [471, 295] on button "Continue" at bounding box center [534, 304] width 192 height 22
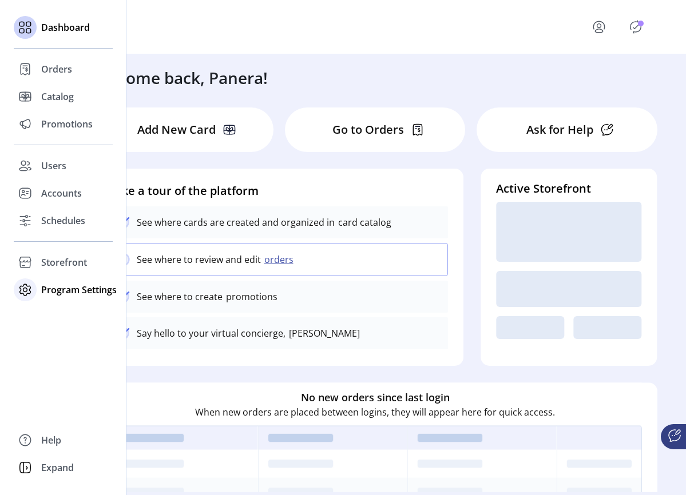
click at [61, 293] on span "Program Settings" at bounding box center [79, 290] width 76 height 14
click at [62, 309] on span "Templates" at bounding box center [63, 313] width 45 height 14
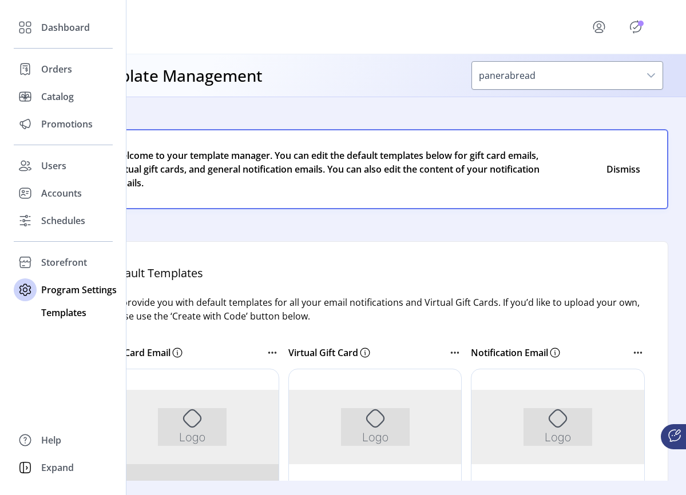
click at [79, 315] on span "Templates" at bounding box center [63, 313] width 45 height 14
click at [83, 312] on span "Templates" at bounding box center [63, 313] width 45 height 14
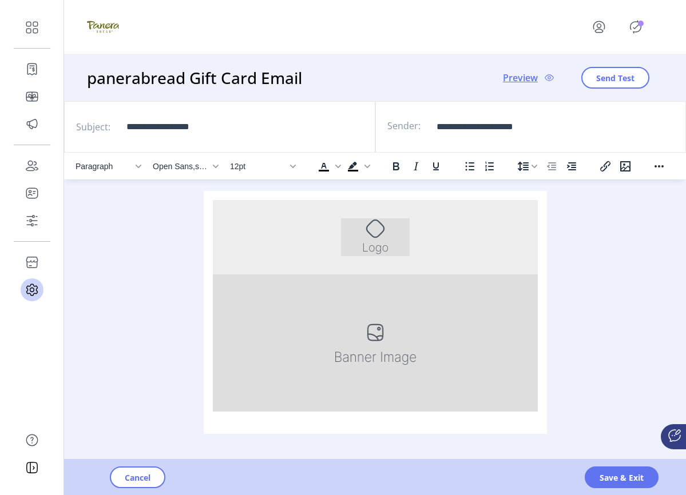
click at [646, 14] on div at bounding box center [619, 26] width 87 height 27
click at [641, 21] on p-badge "Publisher Panel" at bounding box center [641, 24] width 6 height 6
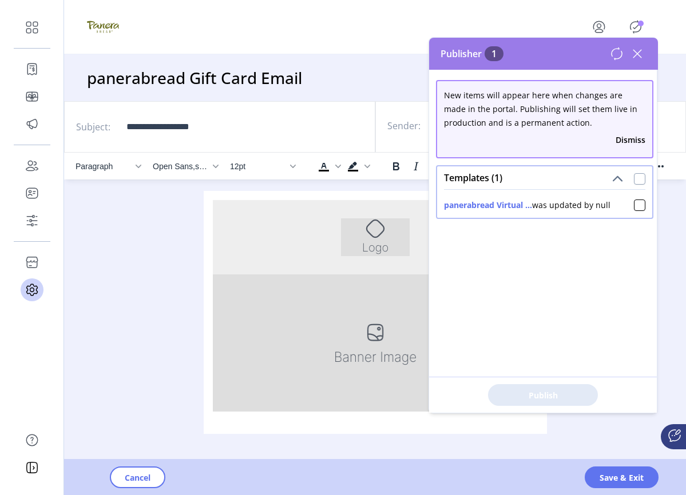
click at [634, 176] on div at bounding box center [639, 178] width 11 height 11
click at [555, 397] on span "Publish 1 Items" at bounding box center [543, 396] width 80 height 12
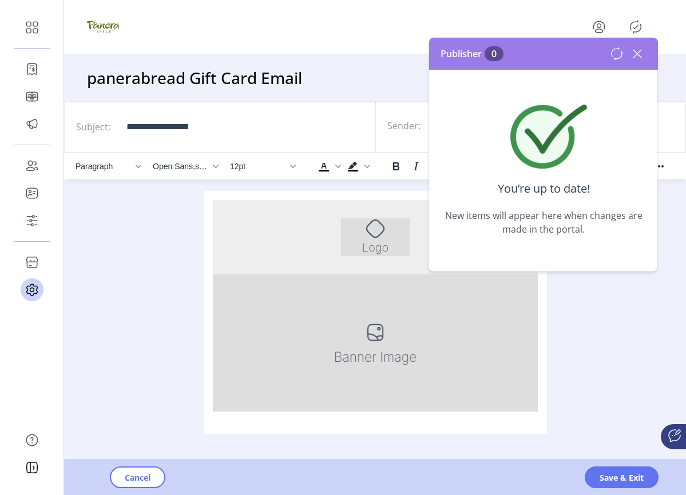
click at [638, 59] on icon at bounding box center [637, 54] width 18 height 18
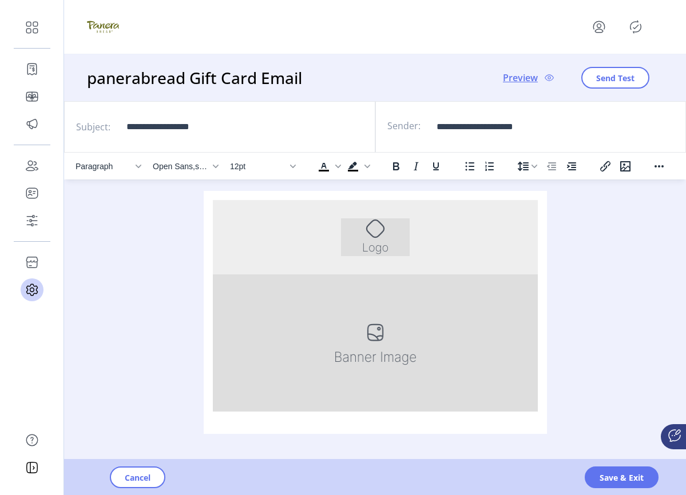
click at [130, 71] on h3 "panerabread Gift Card Email" at bounding box center [197, 78] width 220 height 24
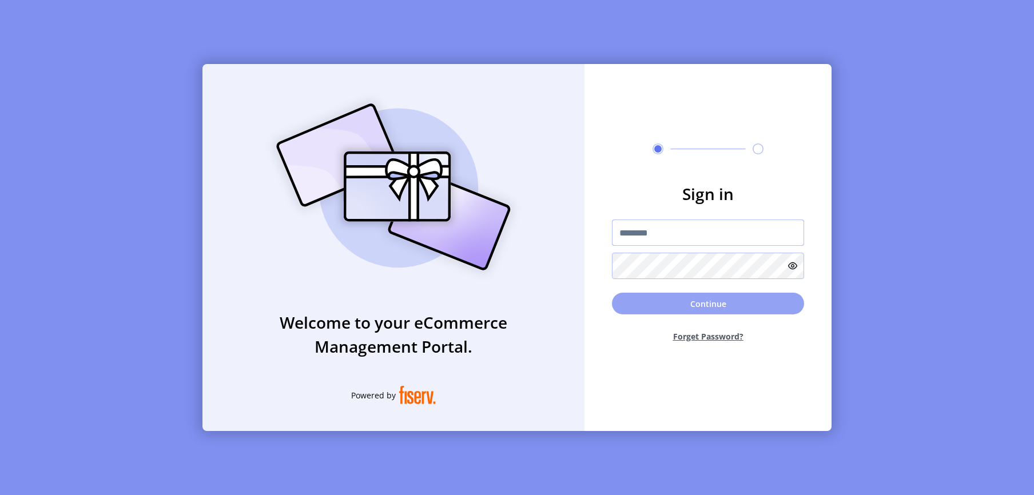
type input "**********"
click at [637, 296] on button "Continue" at bounding box center [708, 304] width 192 height 22
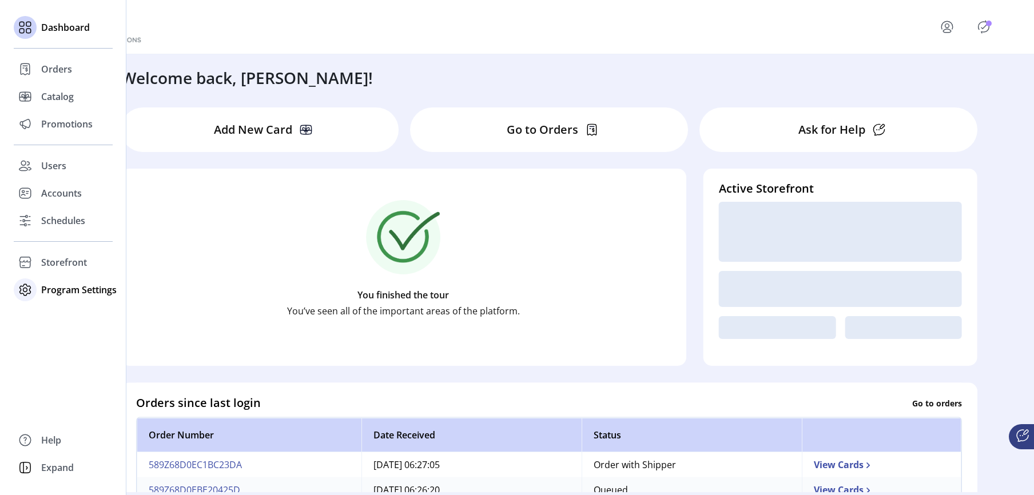
click at [58, 293] on span "Program Settings" at bounding box center [79, 290] width 76 height 14
click at [65, 312] on span "Templates" at bounding box center [63, 313] width 45 height 14
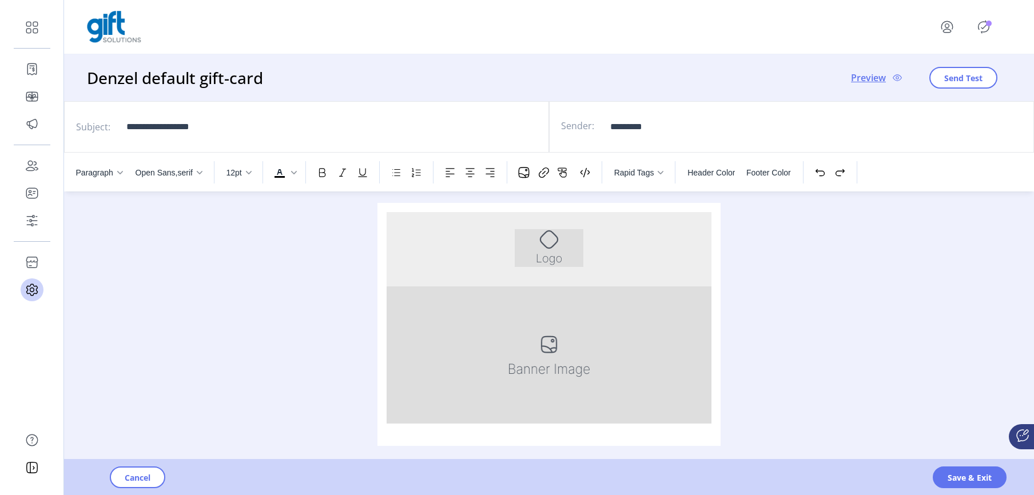
click at [980, 23] on icon "Publisher Panel" at bounding box center [984, 27] width 11 height 13
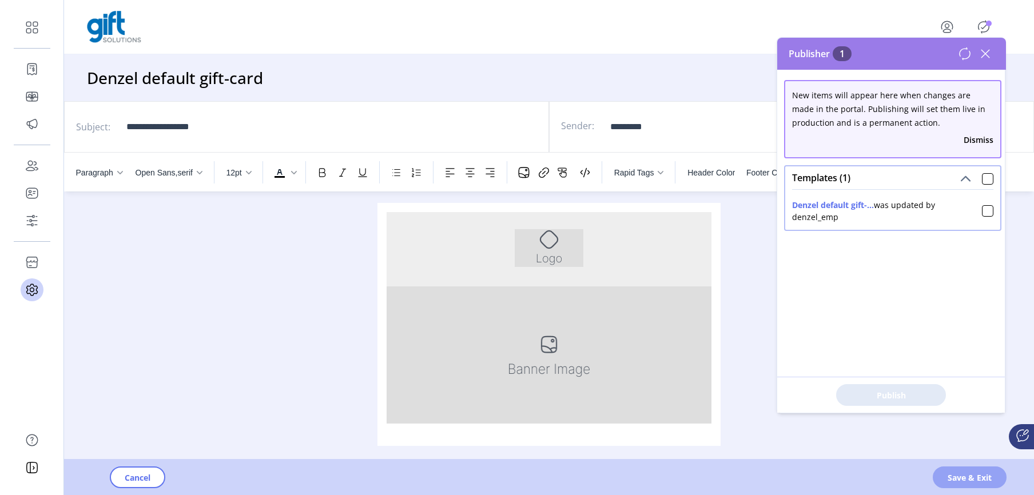
click at [969, 475] on span "Save & Exit" at bounding box center [970, 478] width 44 height 12
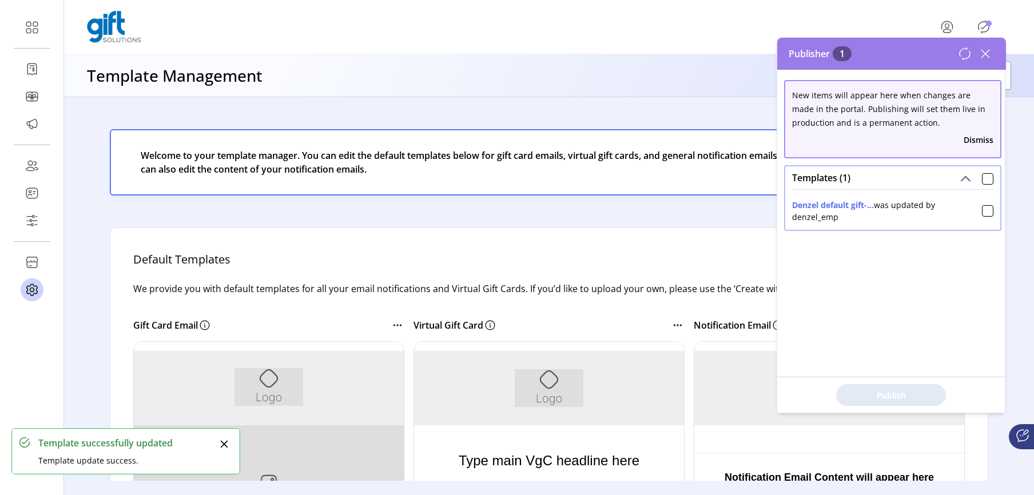
click at [990, 175] on div "Templates (1)" at bounding box center [892, 177] width 215 height 23
click at [988, 176] on div "Templates (1)" at bounding box center [892, 177] width 215 height 23
click at [987, 177] on div at bounding box center [987, 178] width 11 height 11
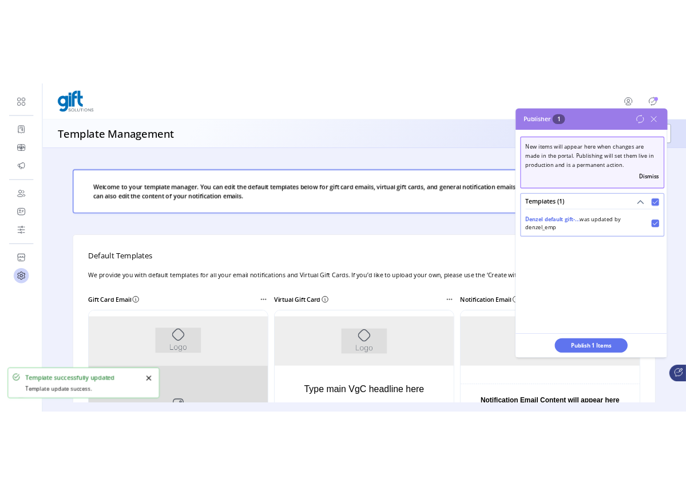
scroll to position [7, 4]
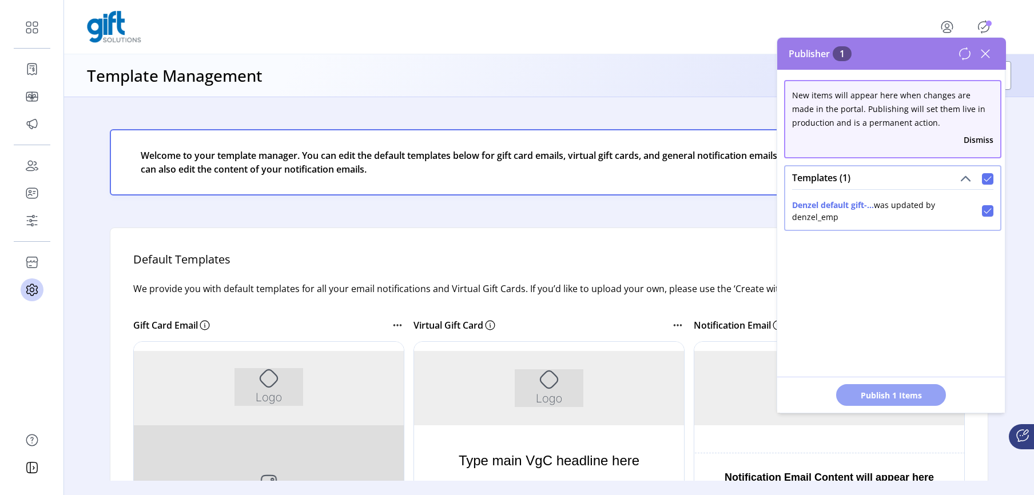
click at [924, 392] on span "Publish 1 Items" at bounding box center [891, 396] width 80 height 12
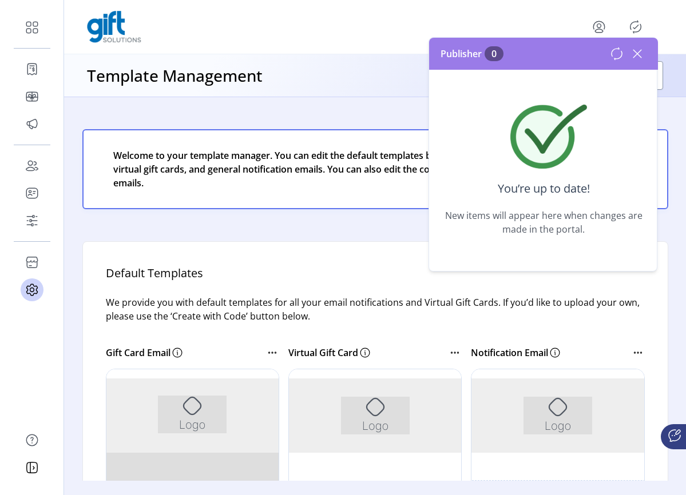
click at [639, 52] on icon at bounding box center [637, 54] width 8 height 8
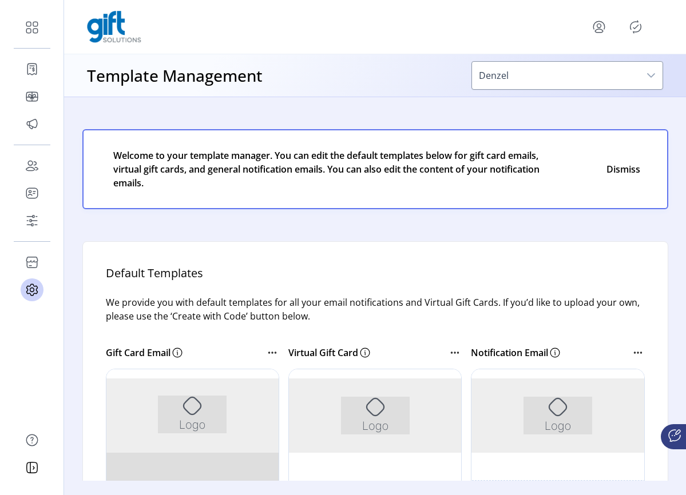
click at [639, 52] on icon at bounding box center [637, 54] width 8 height 8
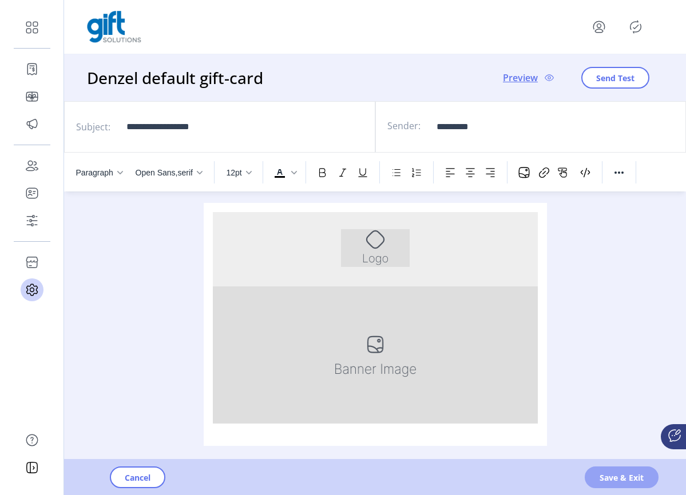
click at [633, 481] on span "Save & Exit" at bounding box center [621, 478] width 44 height 12
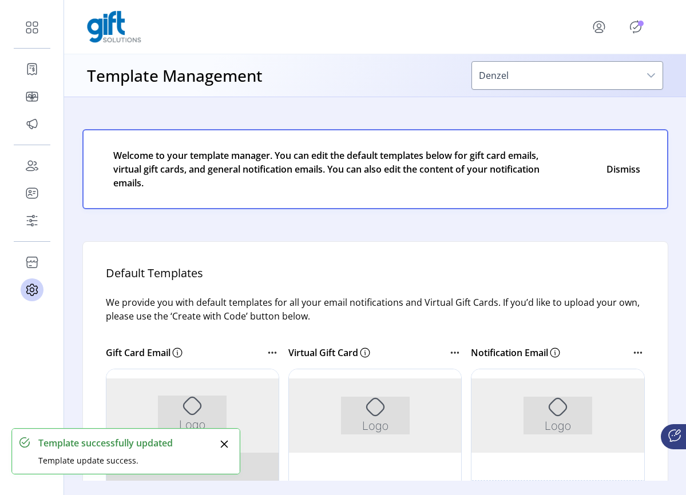
click at [634, 29] on icon "Publisher Panel" at bounding box center [635, 27] width 18 height 18
